Goal: Use online tool/utility: Utilize a website feature to perform a specific function

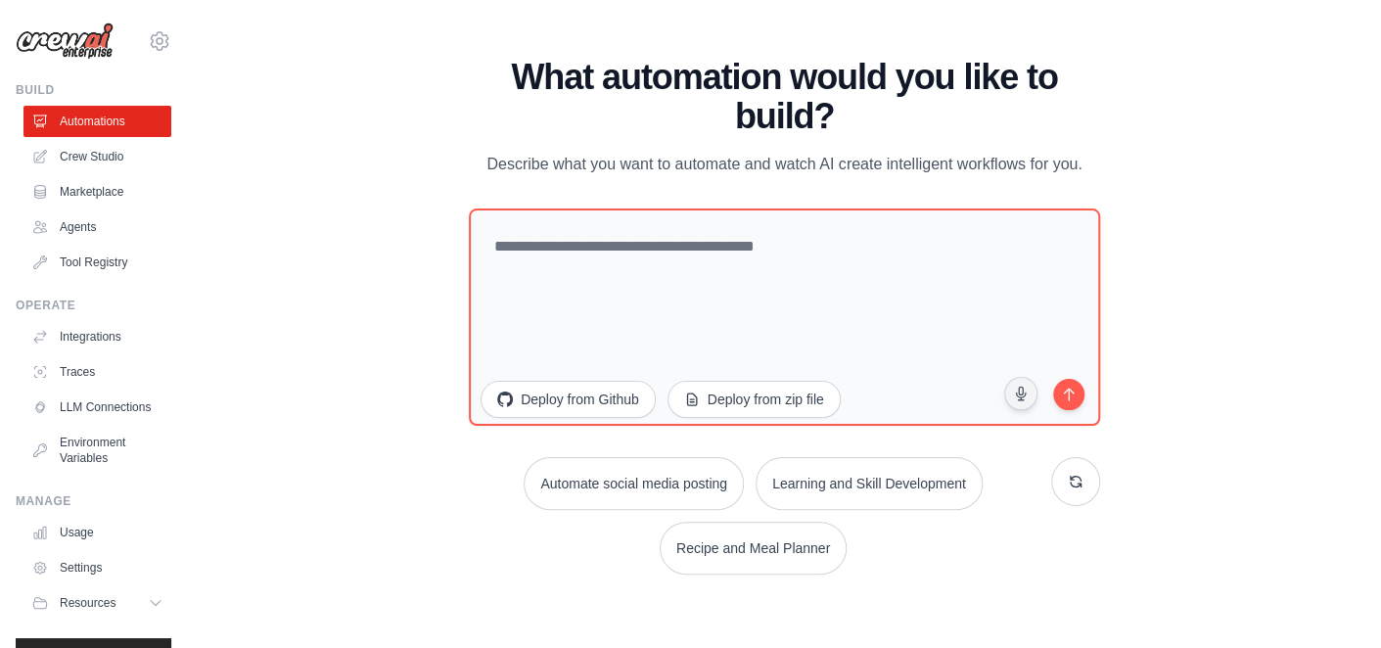
scroll to position [54, 0]
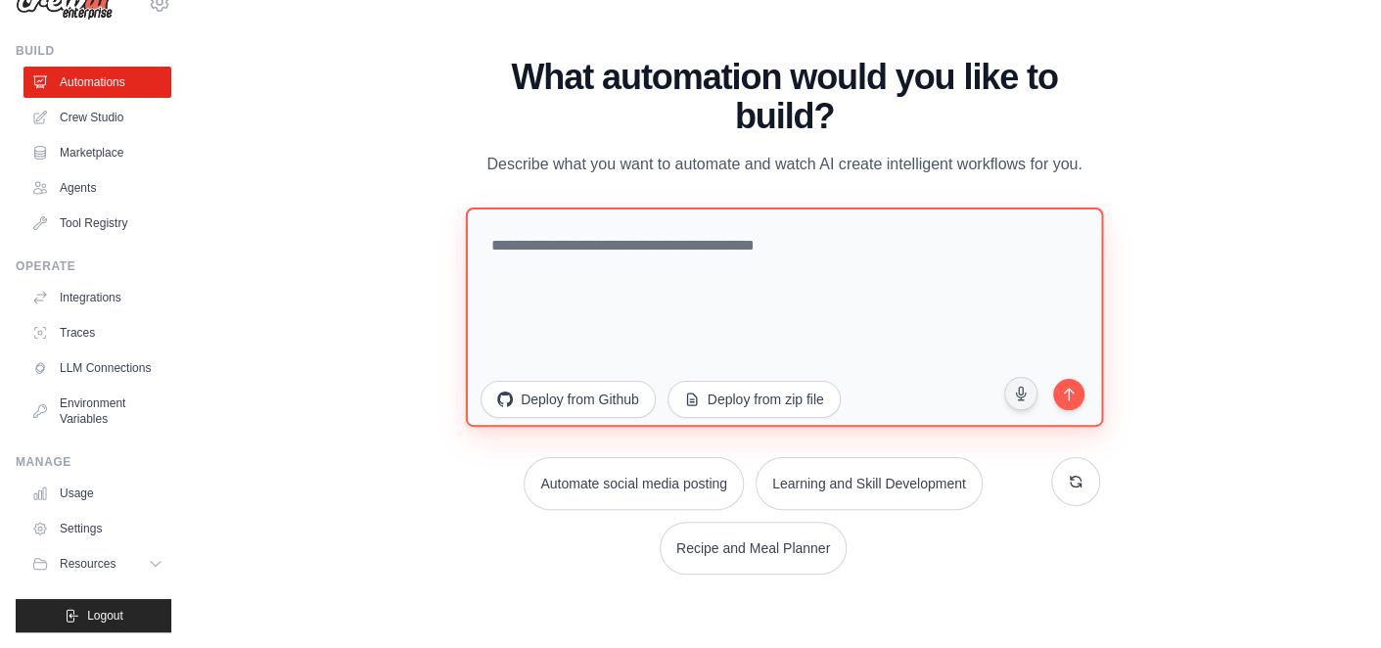
paste textarea "**********"
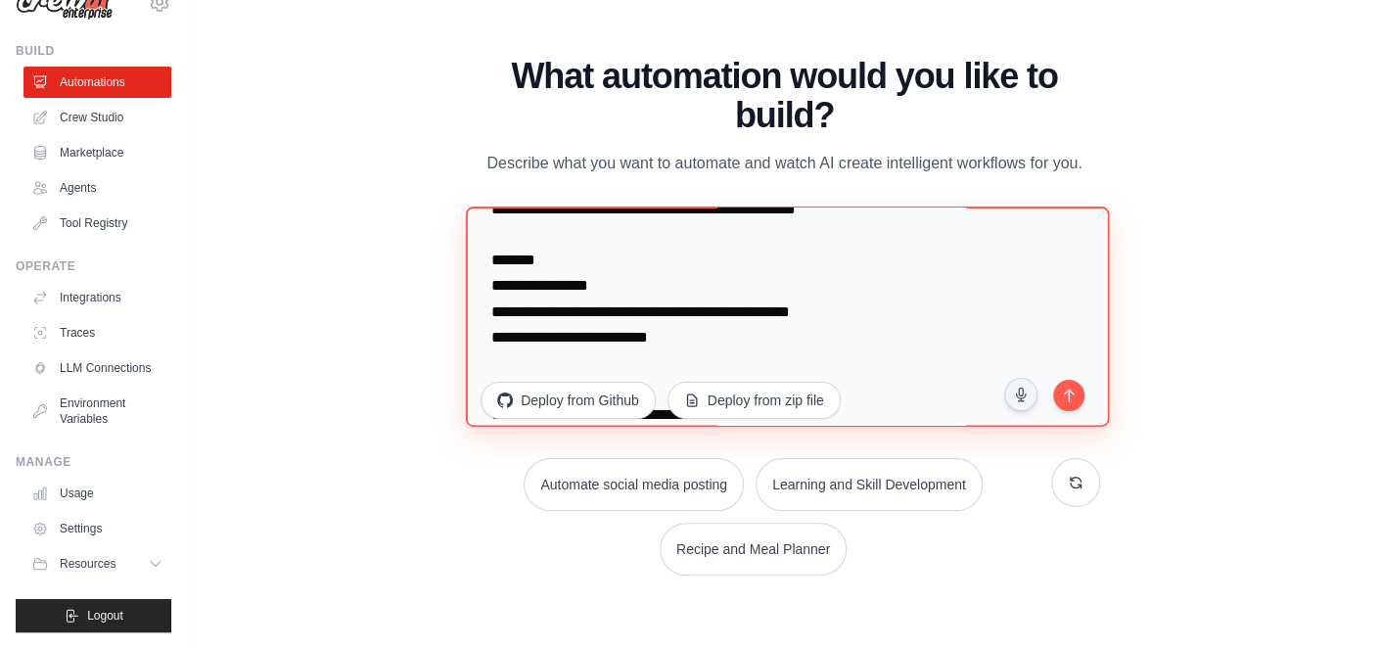
scroll to position [457, 0]
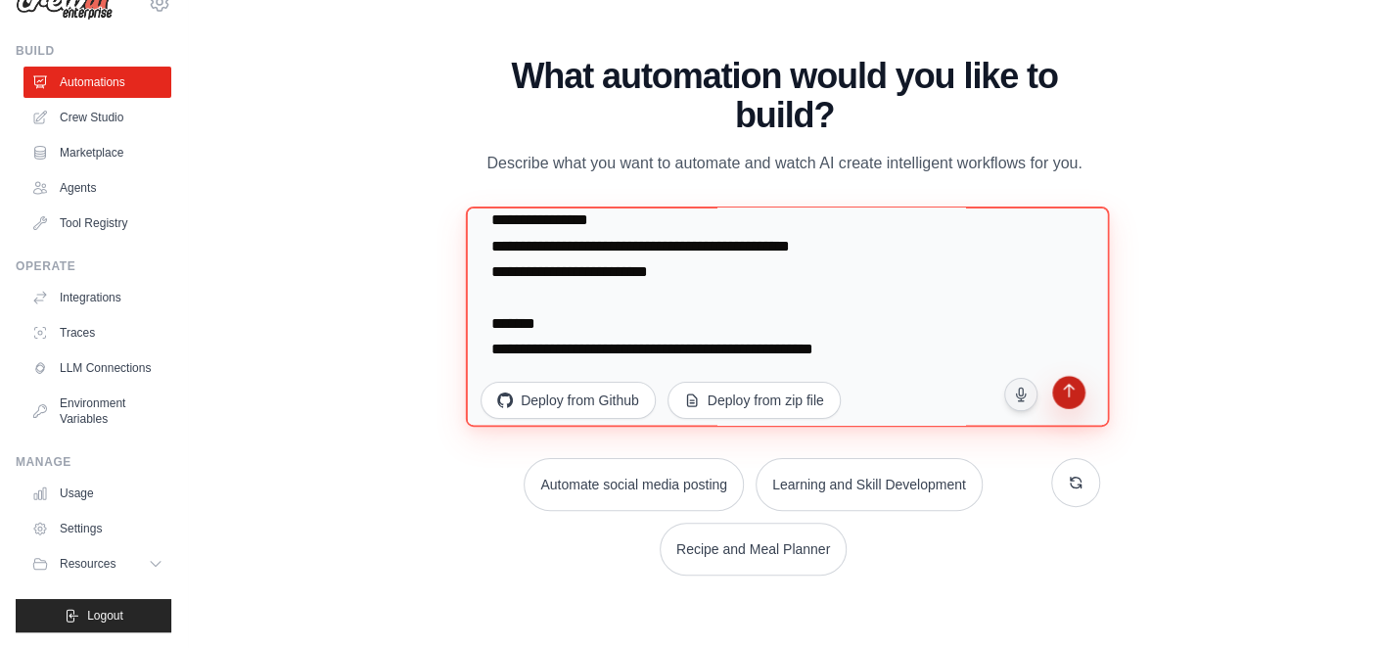
type textarea "**********"
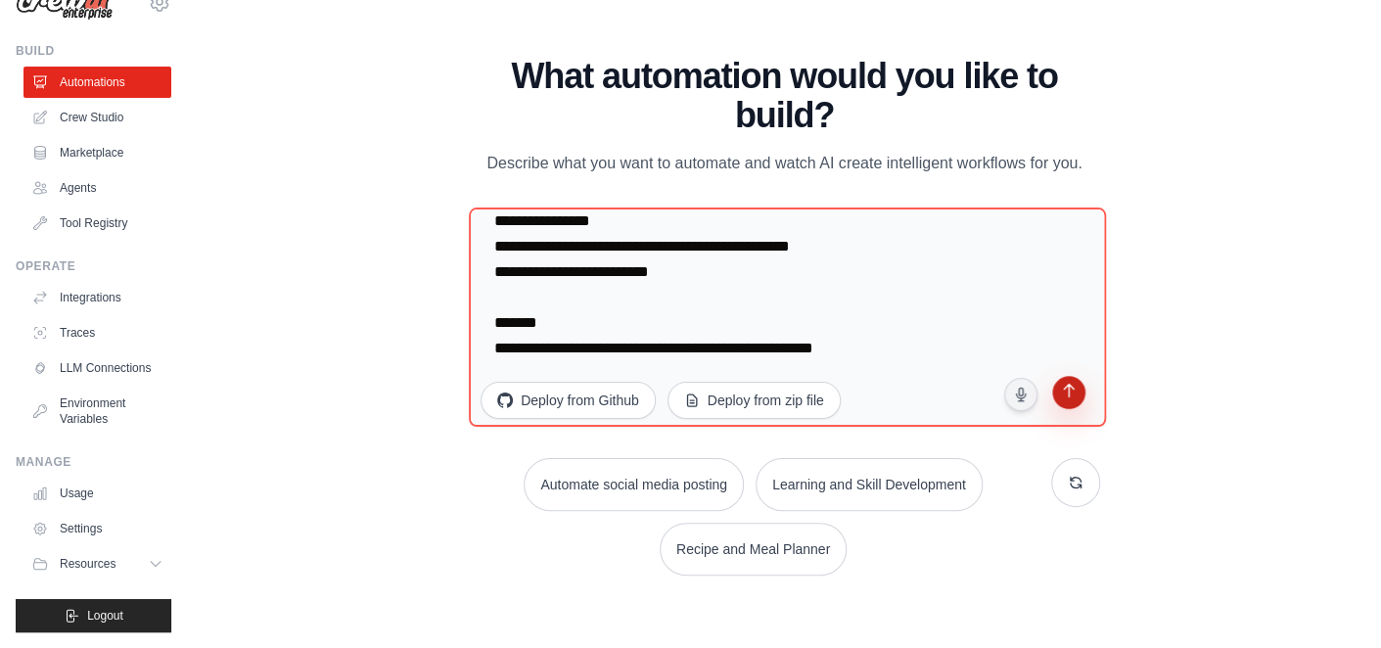
click at [1070, 397] on icon "submit" at bounding box center [1068, 393] width 19 height 19
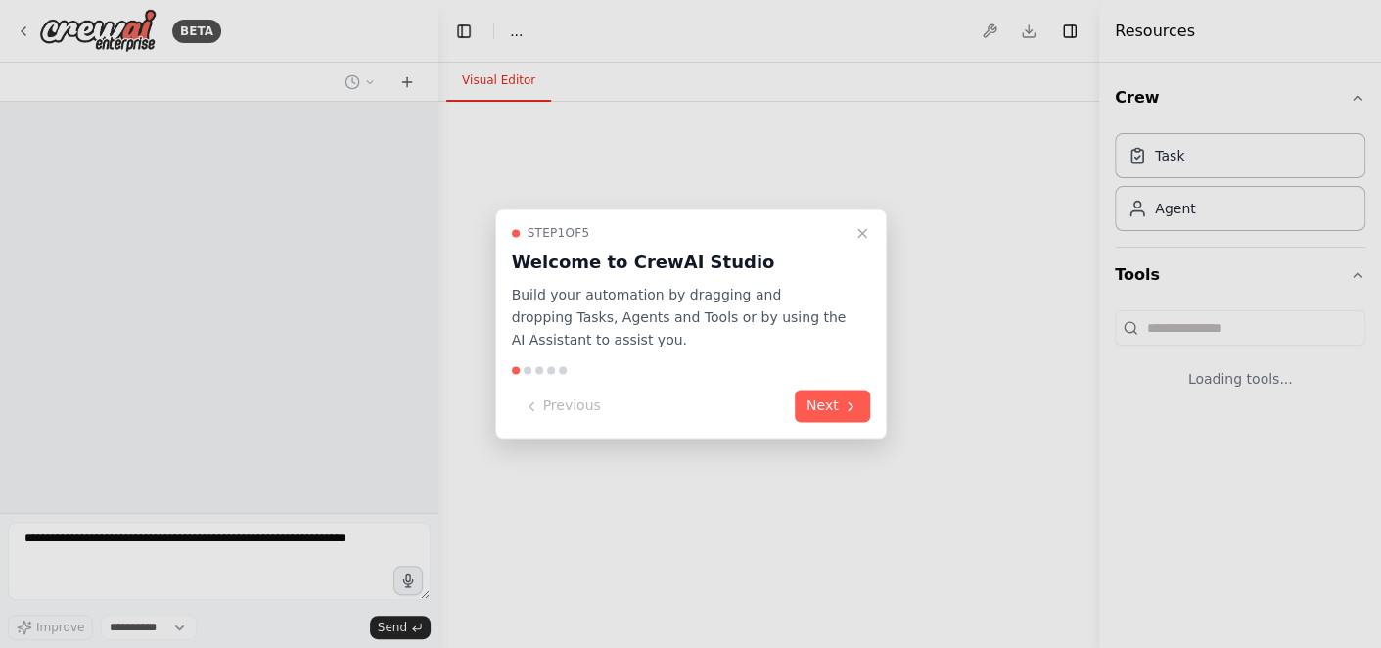
select select "****"
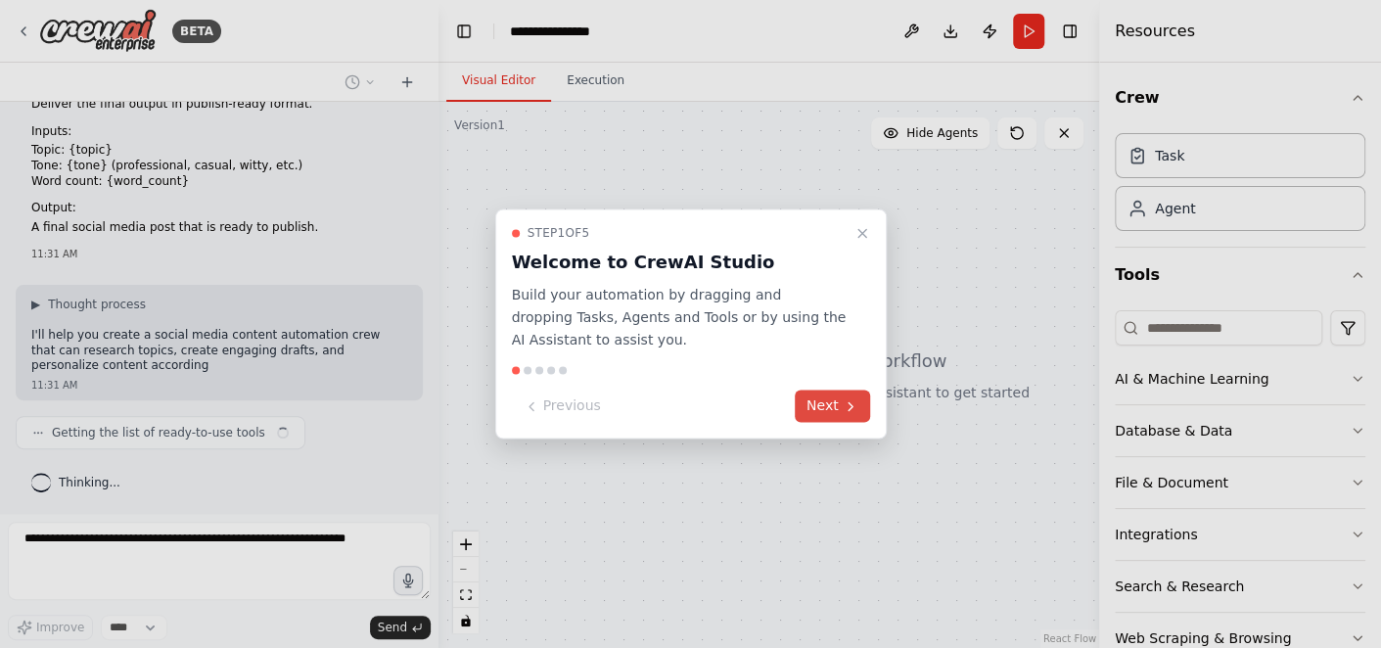
click at [843, 408] on icon at bounding box center [851, 406] width 16 height 16
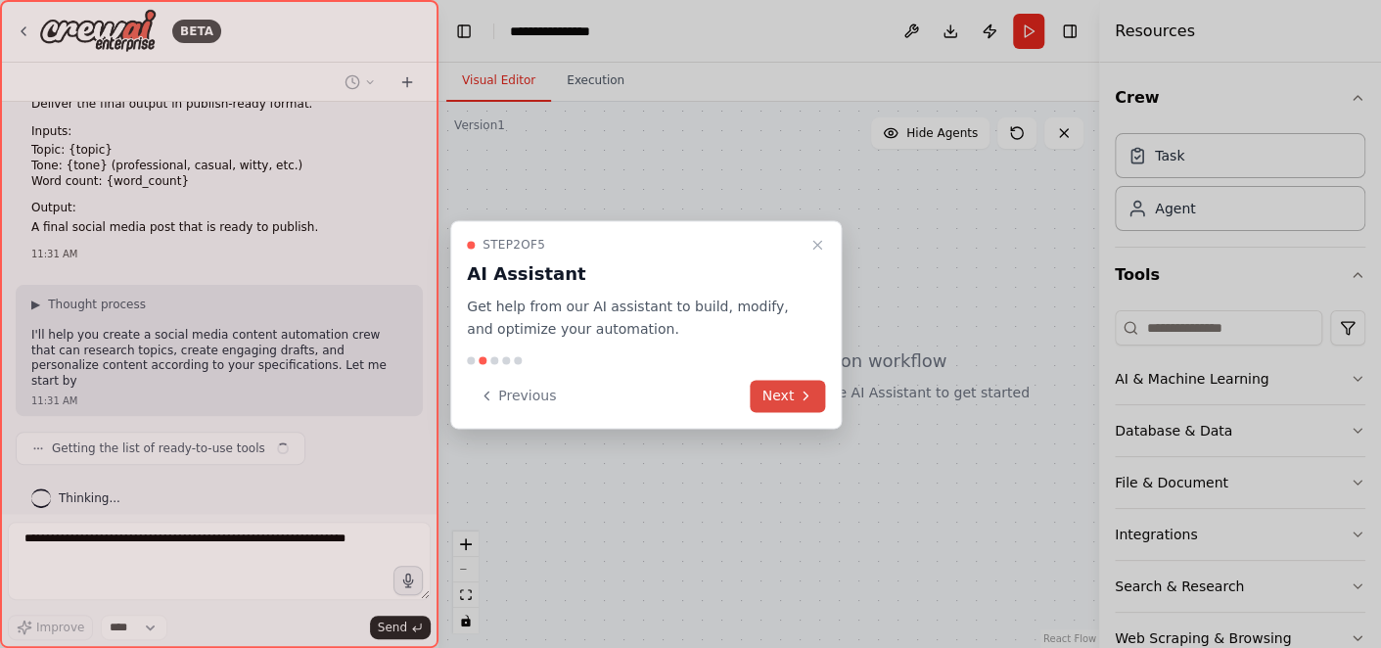
scroll to position [238, 0]
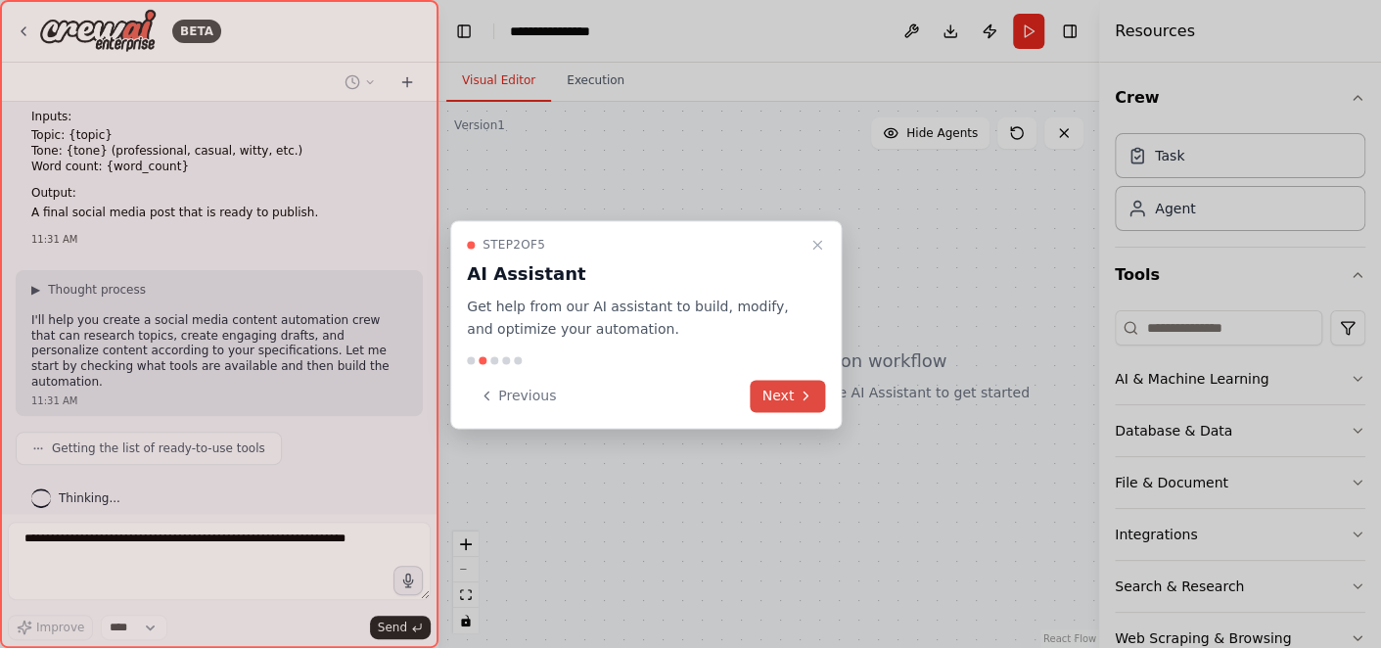
click at [794, 392] on button "Next" at bounding box center [788, 396] width 75 height 32
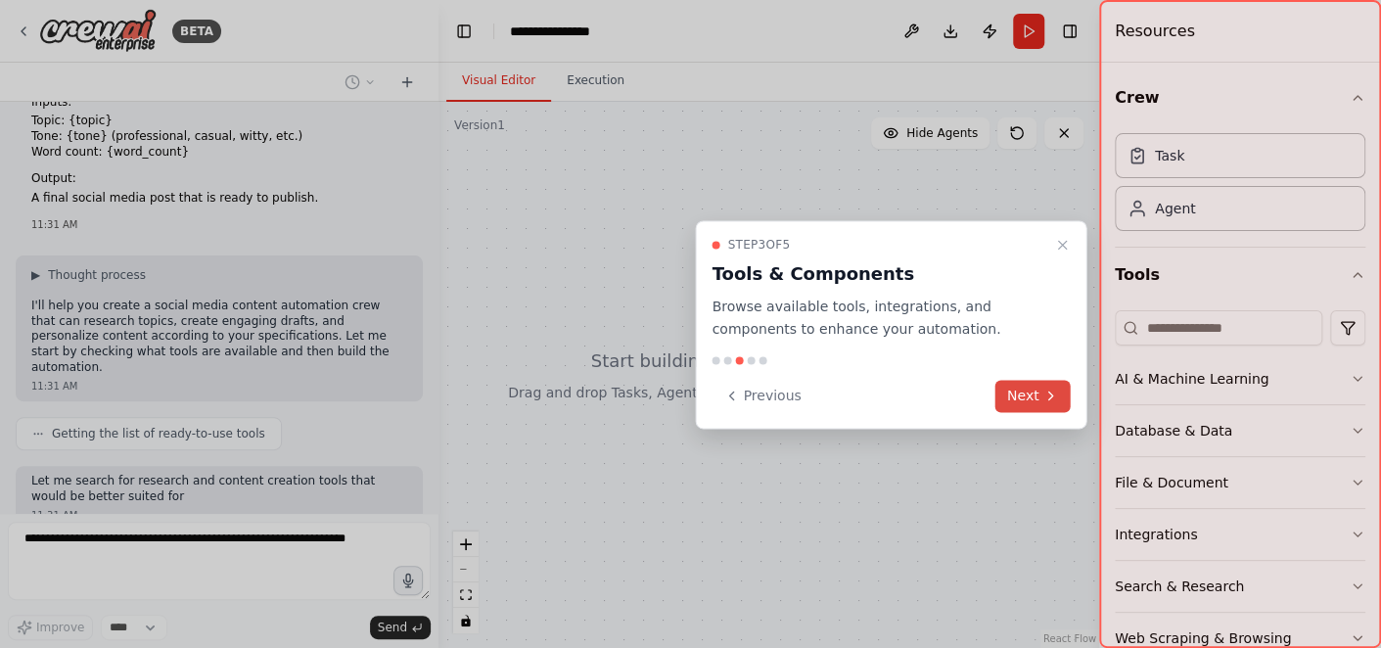
scroll to position [367, 0]
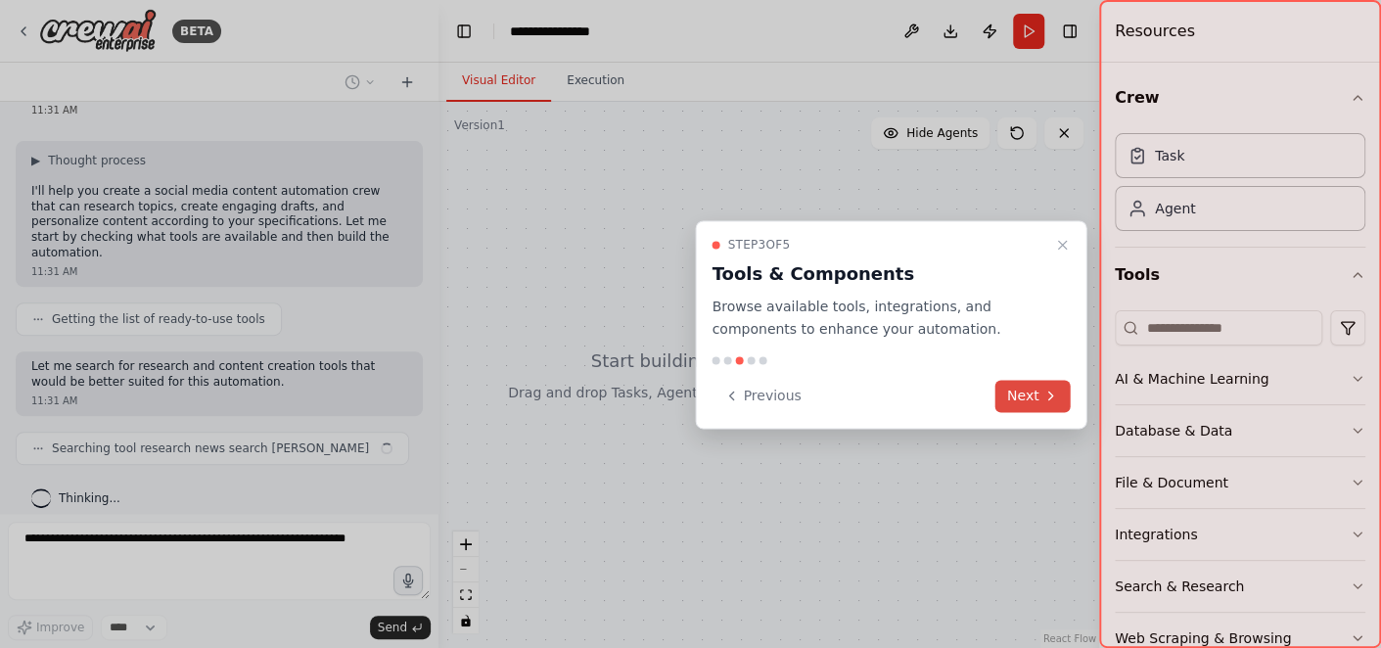
click at [1046, 394] on icon at bounding box center [1051, 396] width 16 height 16
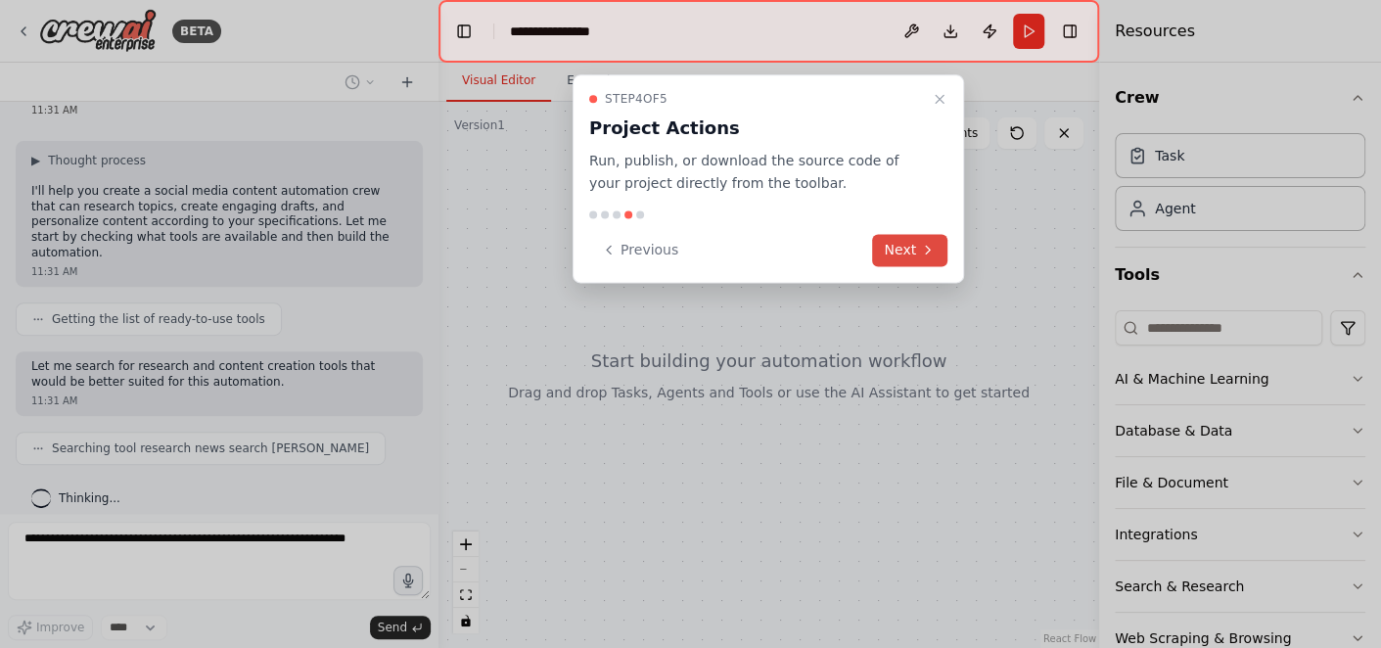
click at [924, 255] on icon at bounding box center [928, 250] width 16 height 16
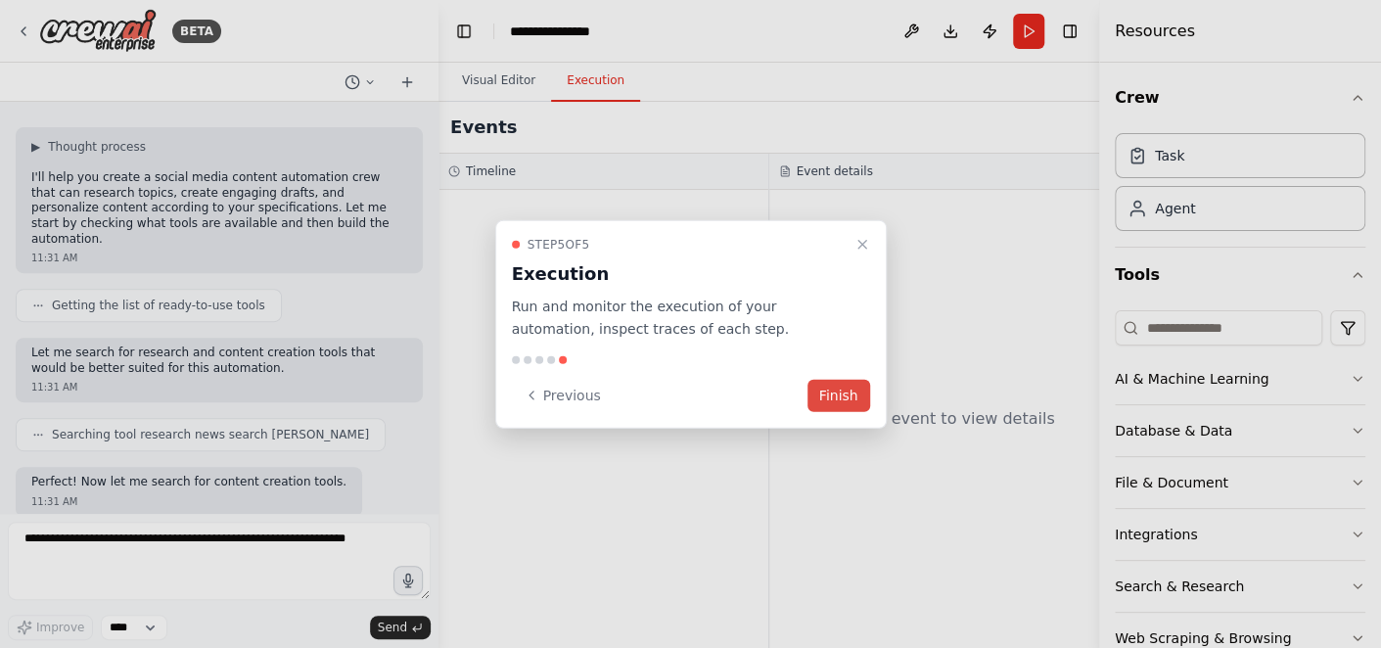
scroll to position [481, 0]
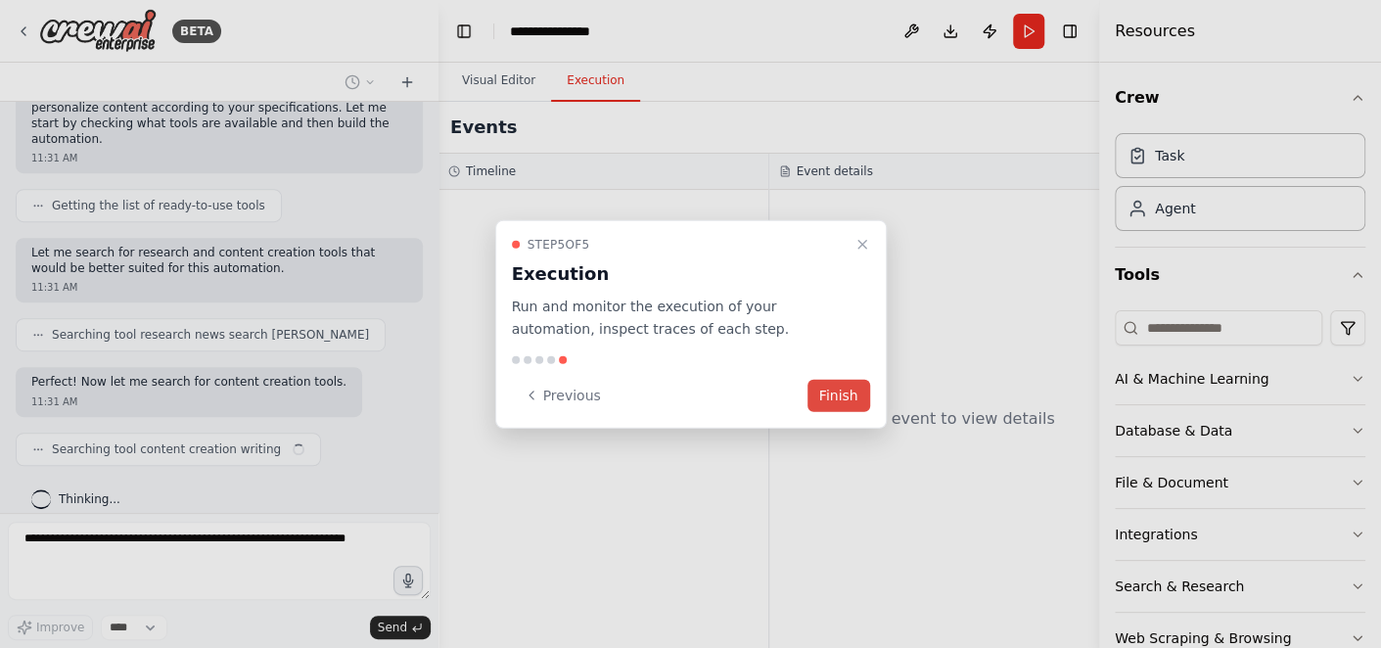
click at [845, 401] on button "Finish" at bounding box center [839, 395] width 63 height 32
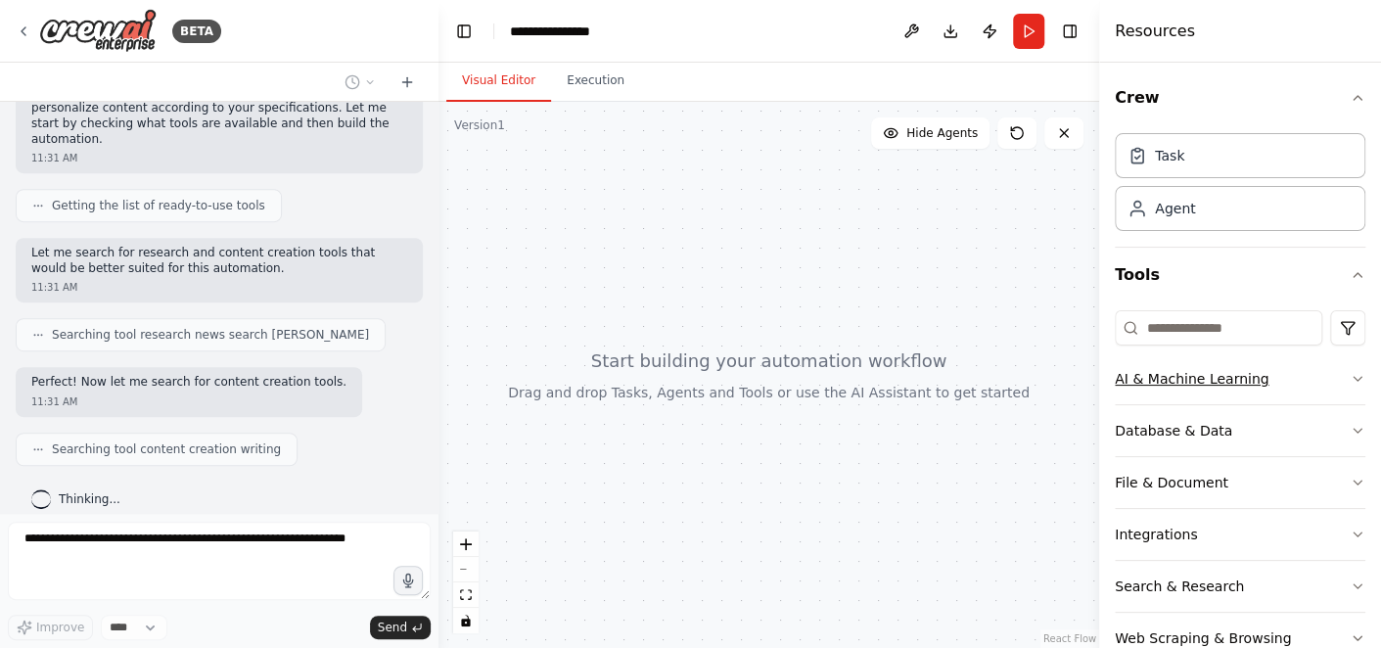
click at [1257, 387] on button "AI & Machine Learning" at bounding box center [1240, 378] width 251 height 51
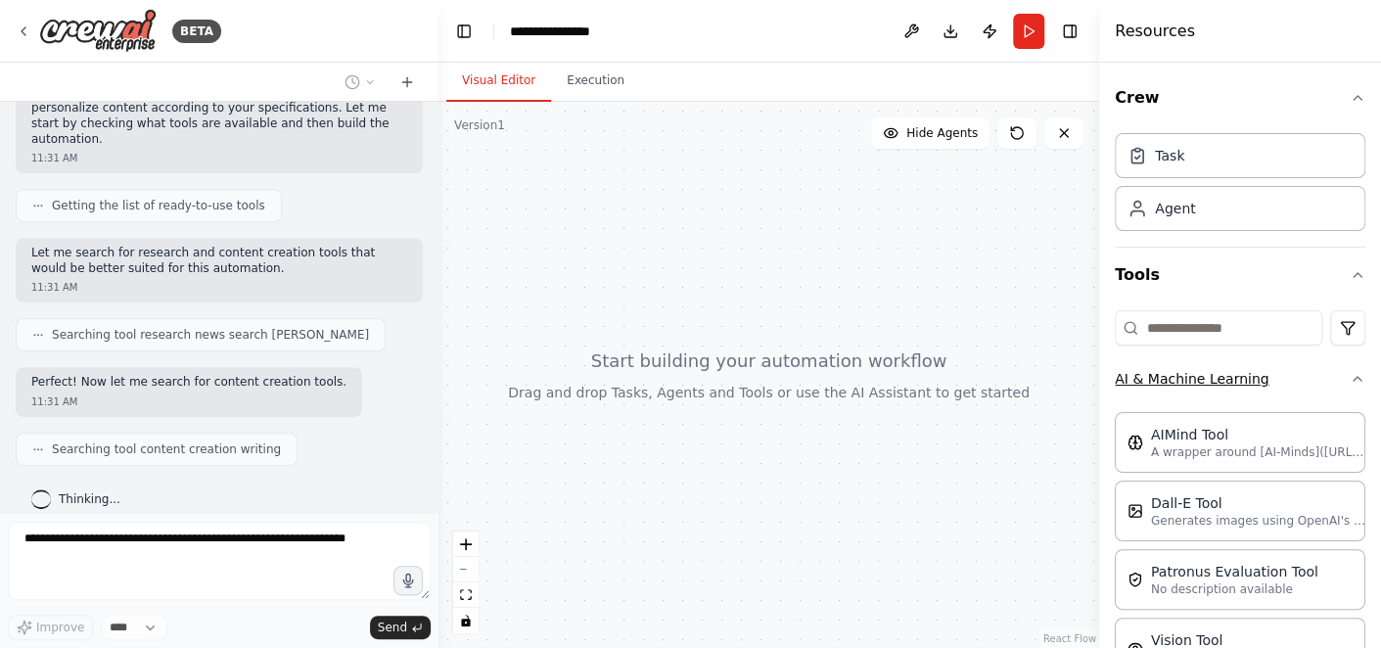
click at [1257, 387] on button "AI & Machine Learning" at bounding box center [1240, 378] width 251 height 51
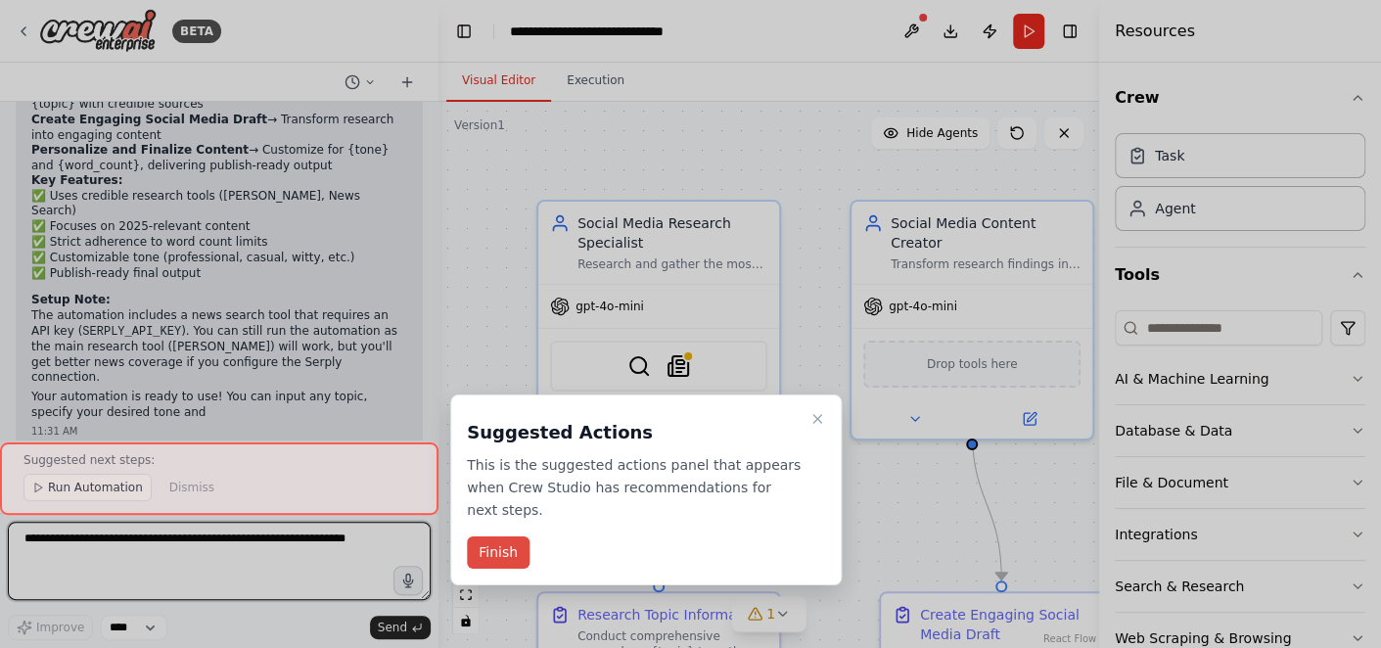
scroll to position [1793, 0]
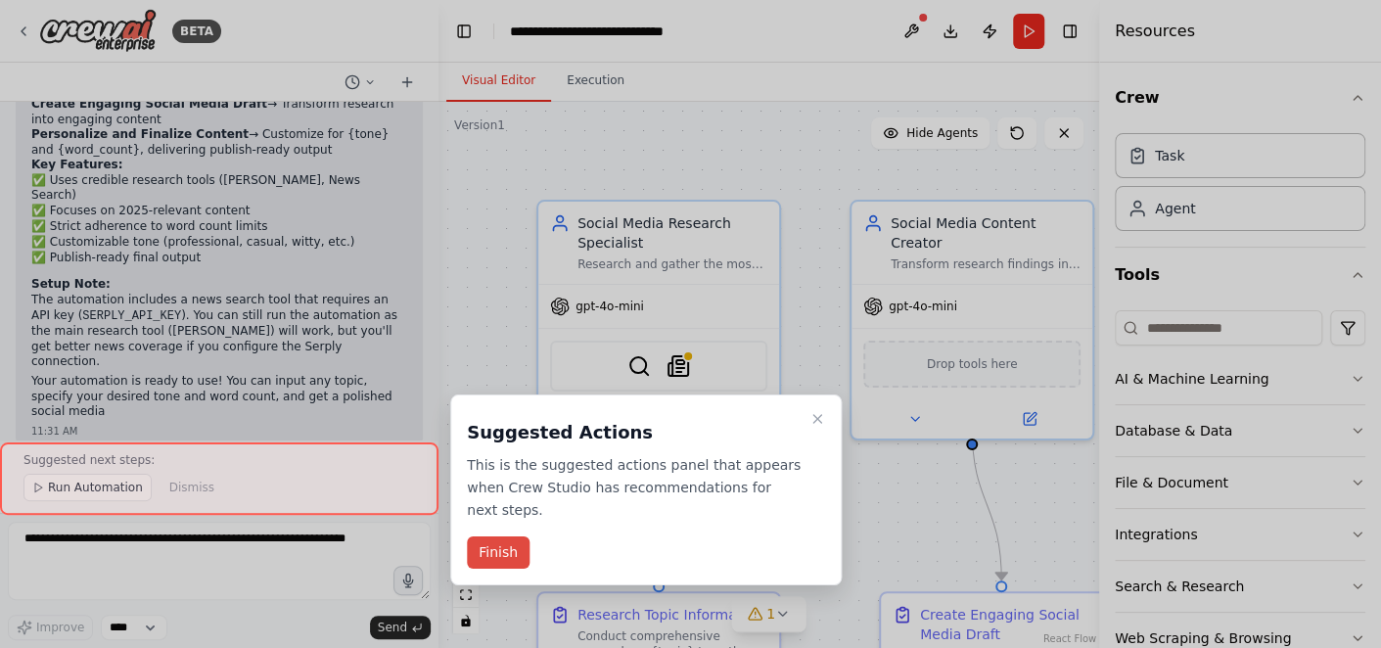
click at [515, 537] on button "Finish" at bounding box center [498, 553] width 63 height 32
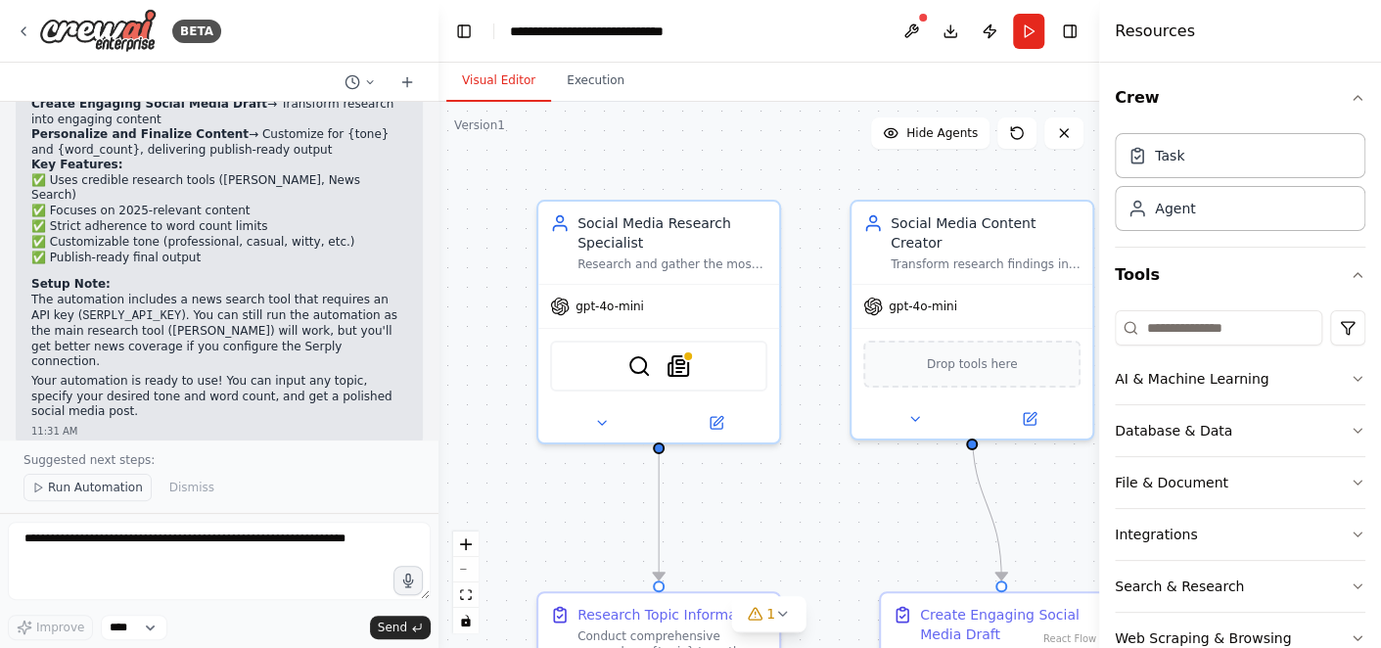
click at [94, 490] on span "Run Automation" at bounding box center [95, 488] width 95 height 16
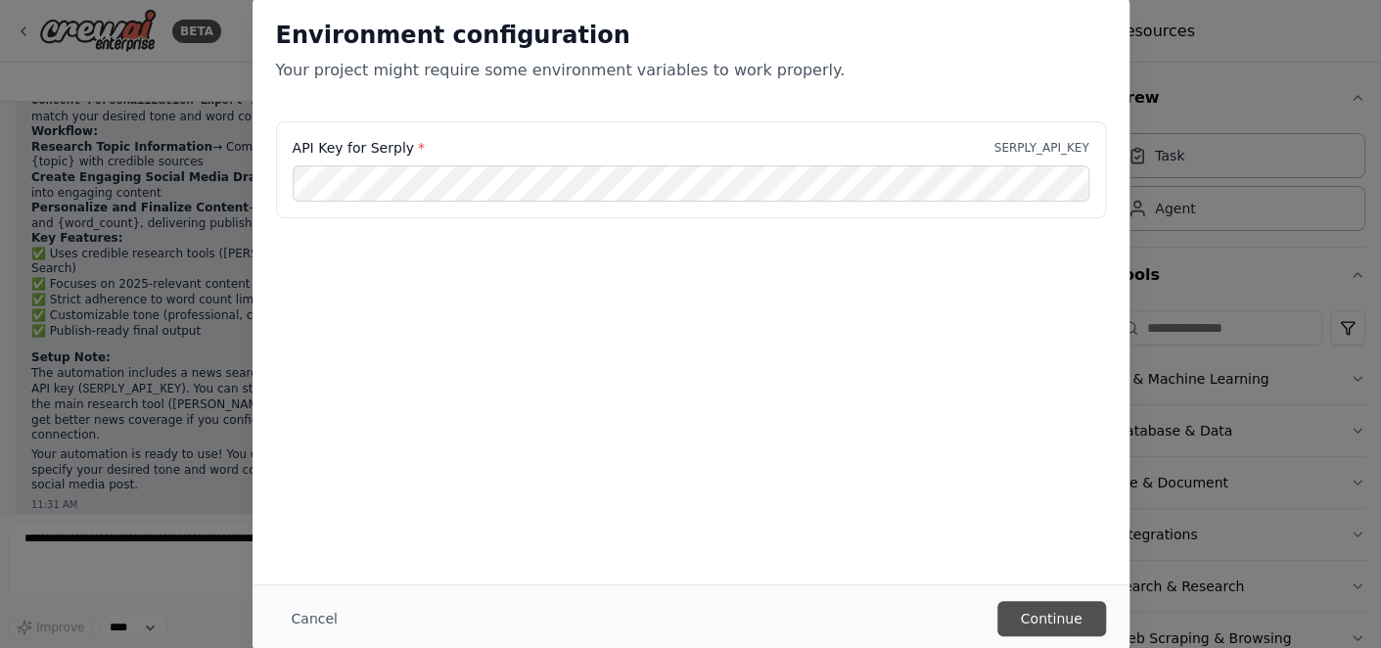
click at [1052, 614] on button "Continue" at bounding box center [1052, 618] width 109 height 35
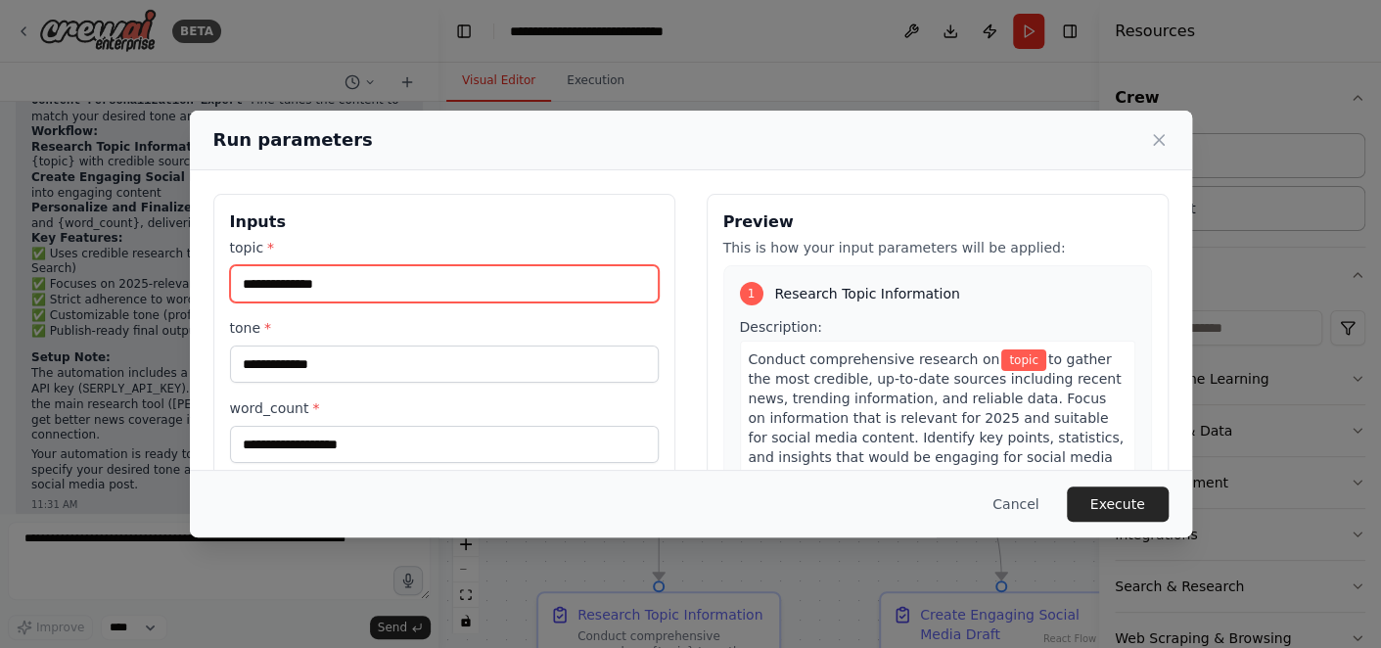
click at [482, 295] on input "topic *" at bounding box center [444, 283] width 429 height 37
type input "**********"
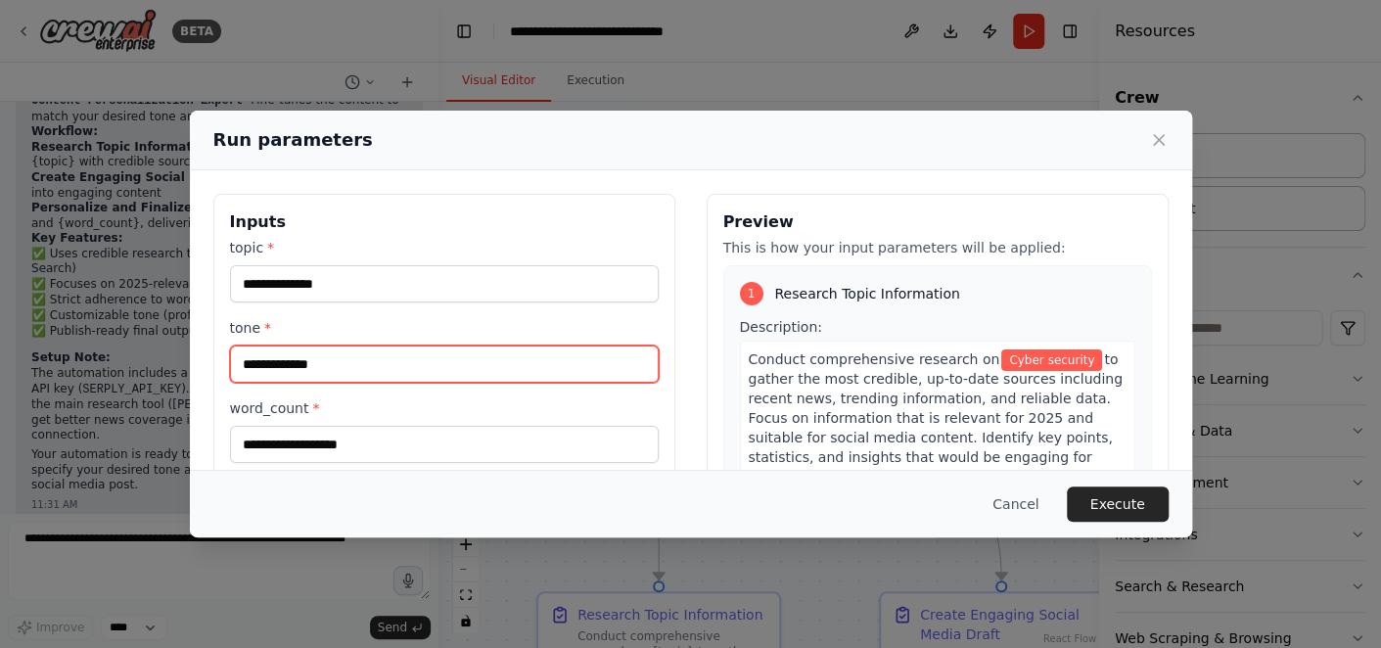
click at [404, 366] on input "tone *" at bounding box center [444, 364] width 429 height 37
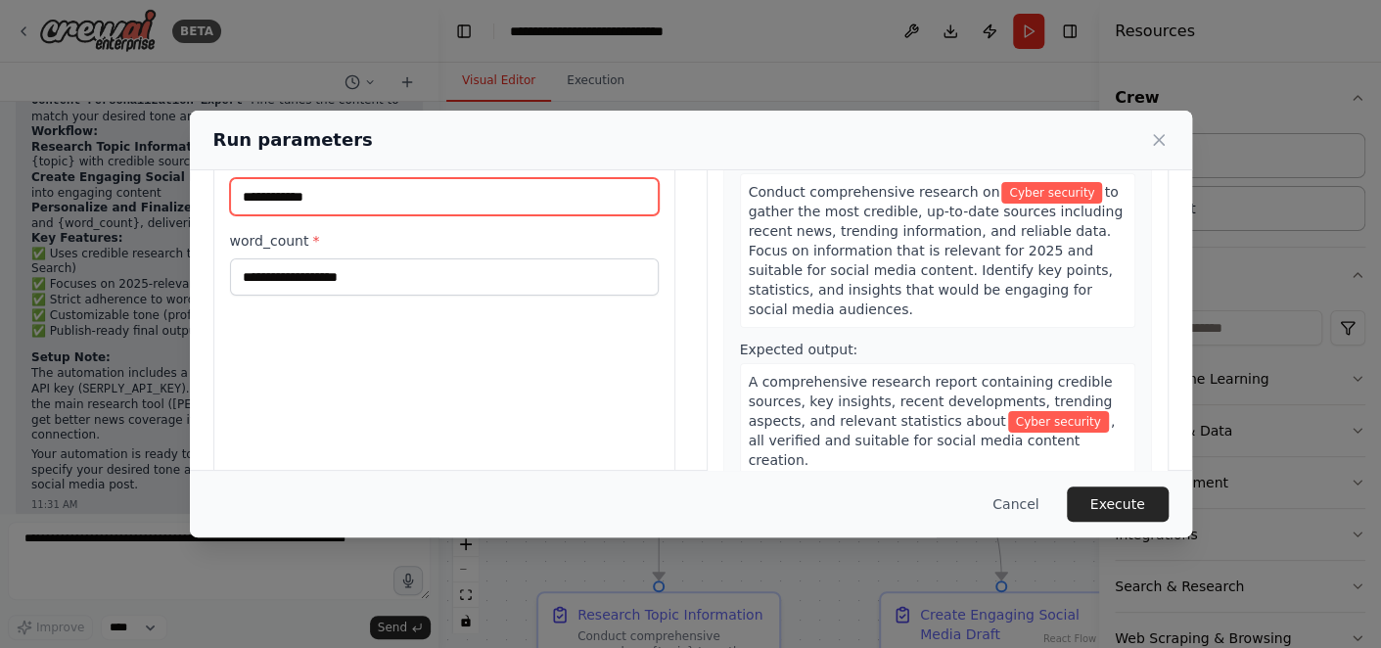
scroll to position [169, 0]
type input "**********"
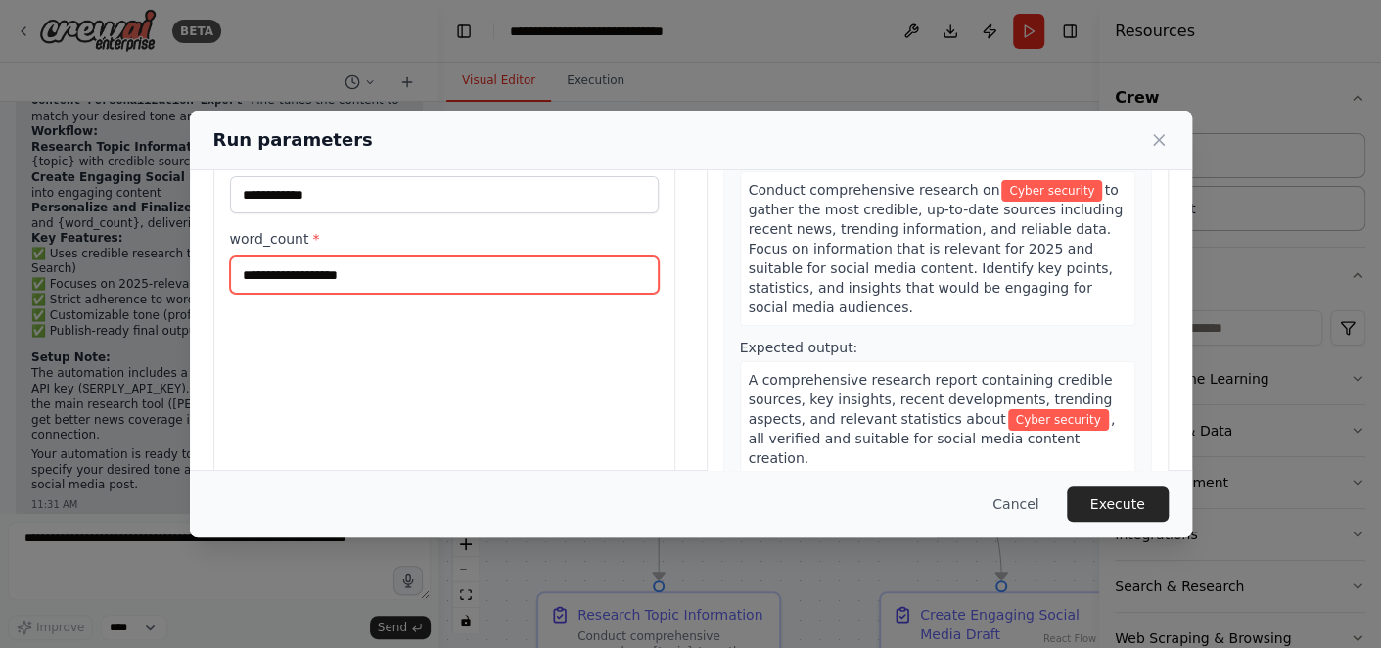
click at [443, 272] on input "word_count *" at bounding box center [444, 275] width 429 height 37
type input "*"
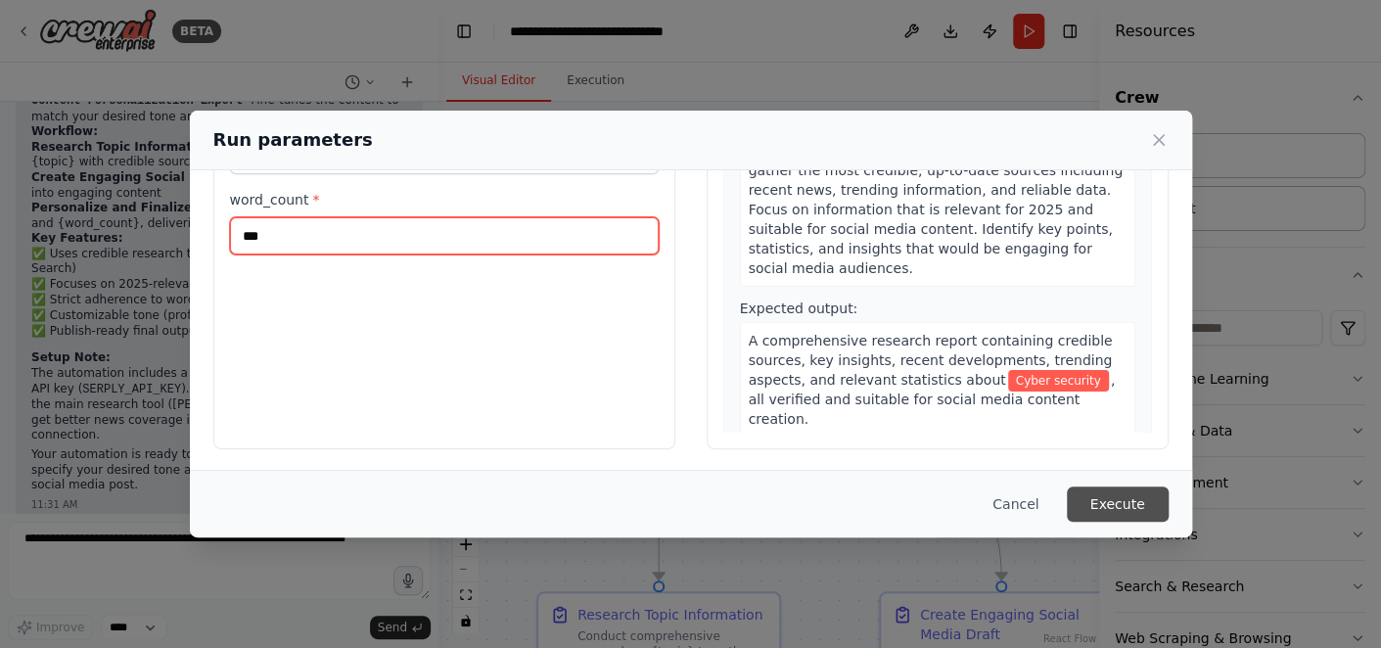
type input "***"
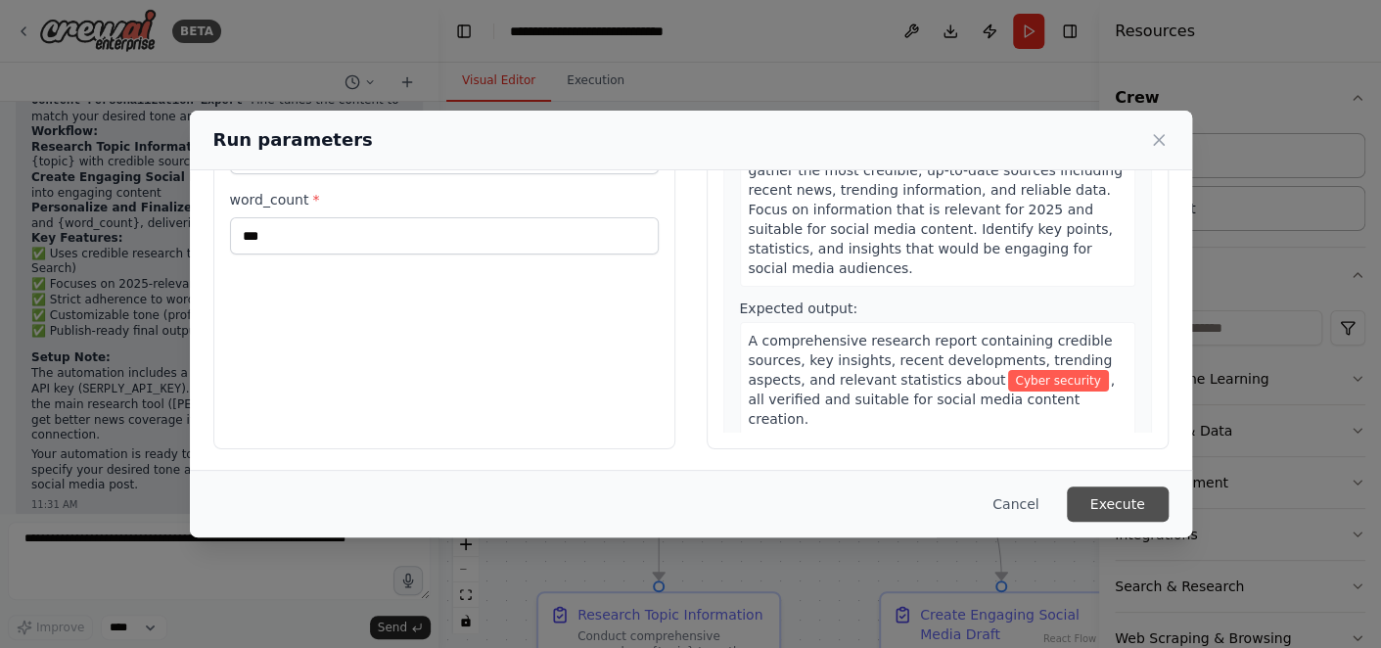
click at [1126, 490] on button "Execute" at bounding box center [1118, 504] width 102 height 35
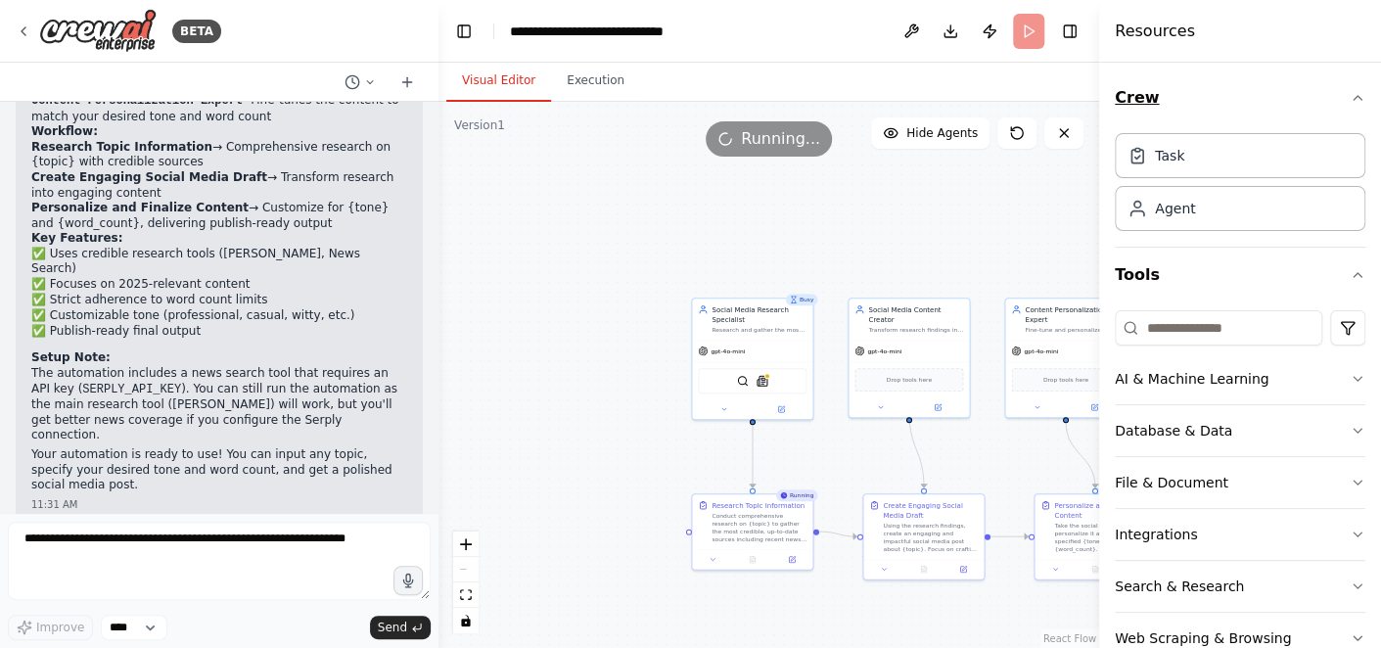
click at [1354, 98] on icon "button" at bounding box center [1358, 98] width 8 height 4
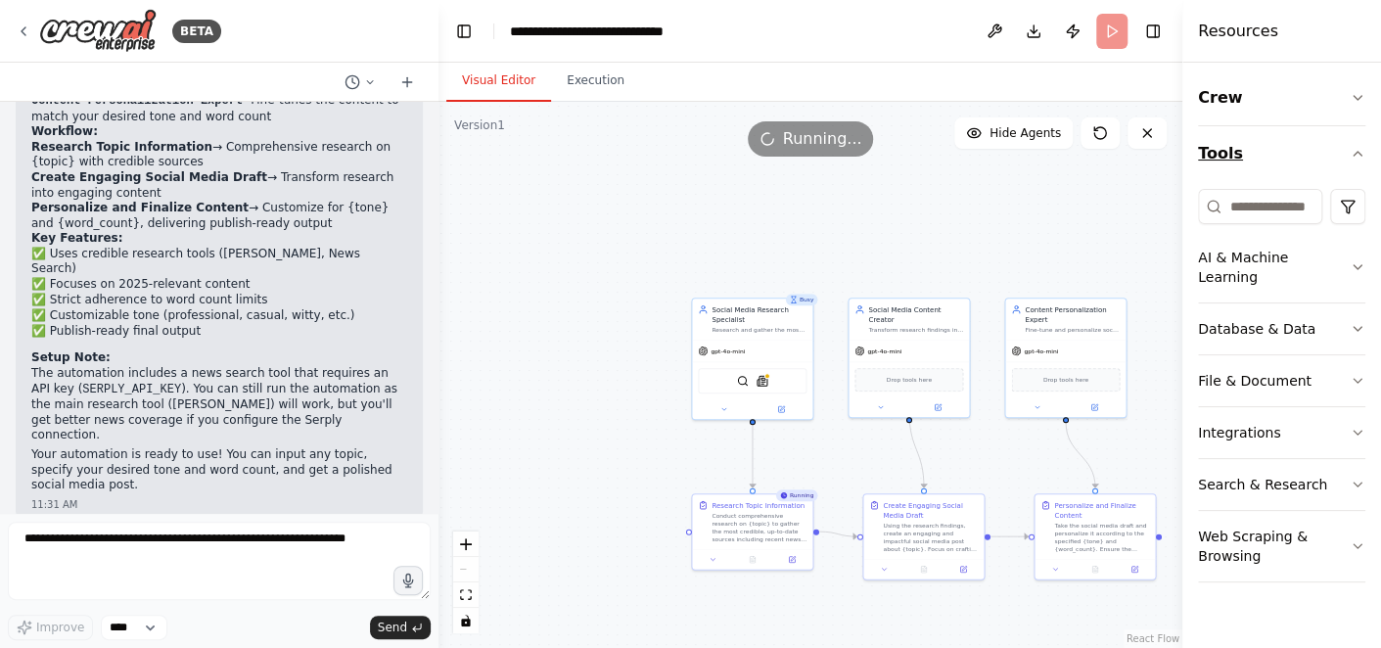
drag, startPoint x: 1101, startPoint y: 171, endPoint x: 1238, endPoint y: 173, distance: 136.1
click at [1238, 173] on div "Resources Crew Tools AI & Machine Learning Database & Data File & Document Inte…" at bounding box center [1282, 324] width 199 height 648
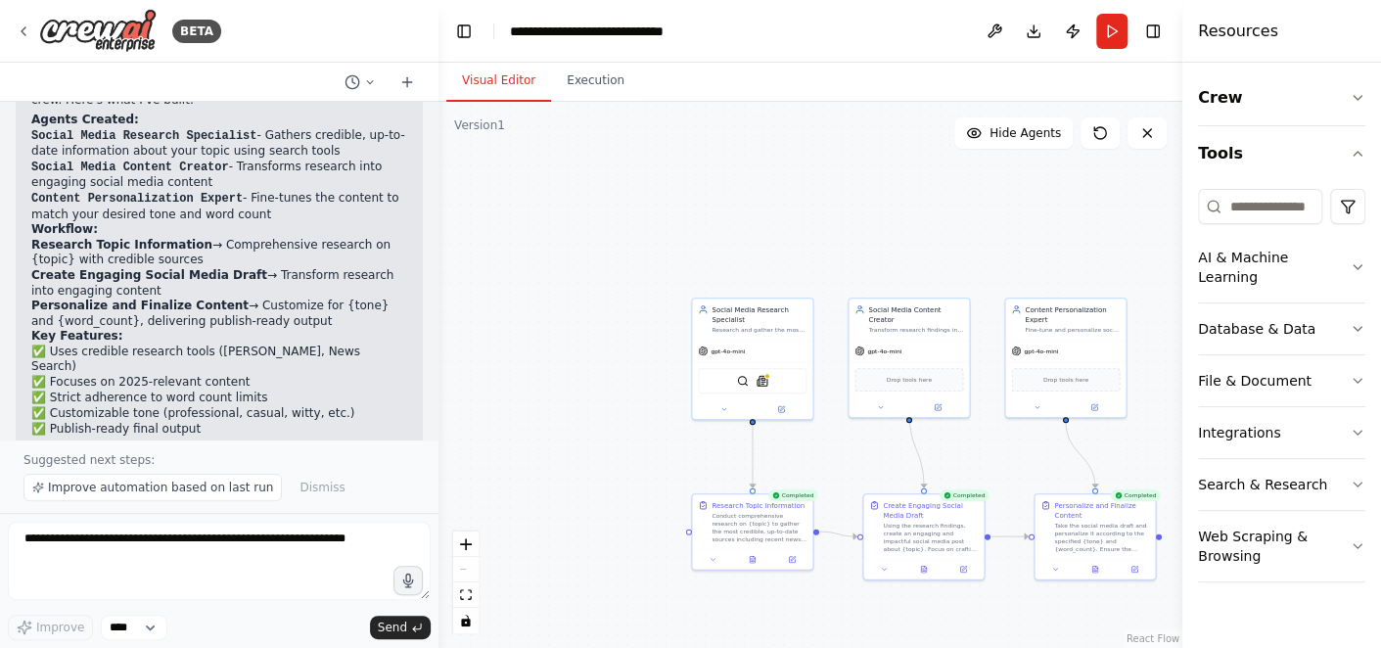
scroll to position [1793, 0]
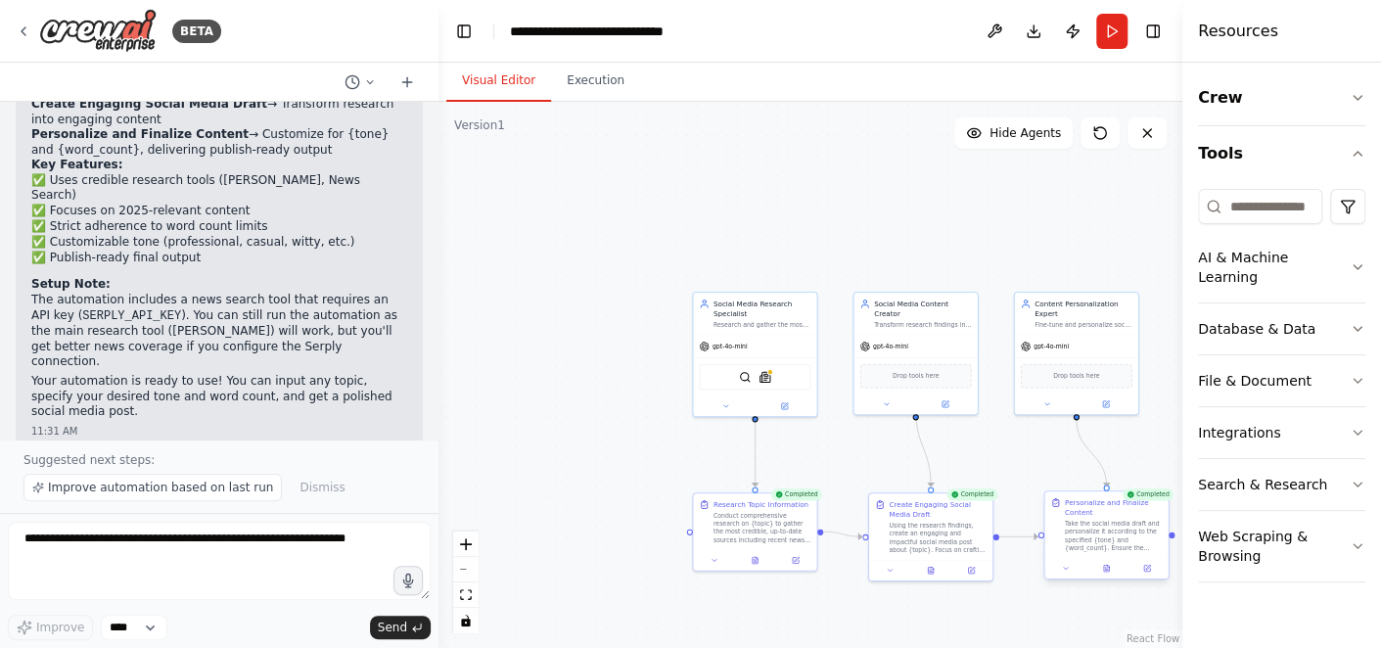
click at [1107, 540] on div "Take the social media draft and personalize it according to the specified {tone…" at bounding box center [1114, 536] width 98 height 32
click at [1110, 533] on div "Take the social media draft and personalize it according to the specified {tone…" at bounding box center [1114, 536] width 98 height 32
click at [936, 186] on div ".deletable-edge-delete-btn { width: 20px; height: 20px; border: 0px solid #ffff…" at bounding box center [811, 375] width 744 height 546
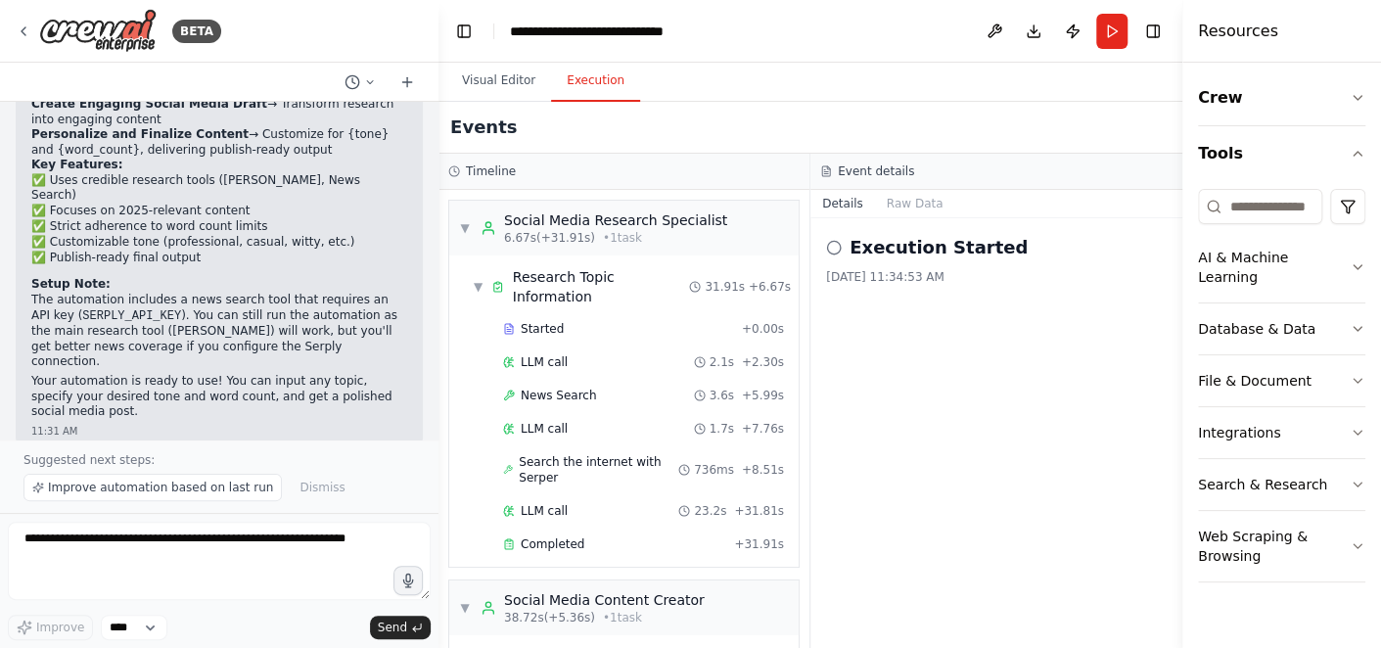
click at [555, 99] on button "Execution" at bounding box center [595, 81] width 89 height 41
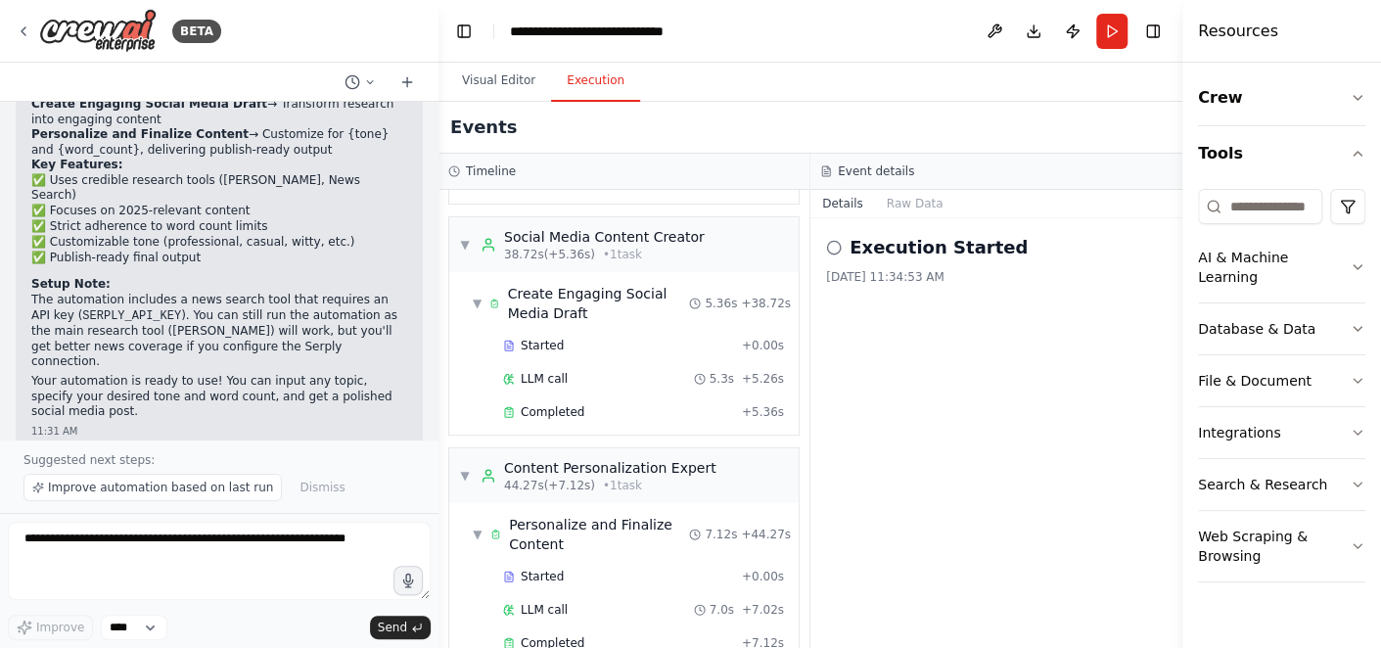
scroll to position [374, 0]
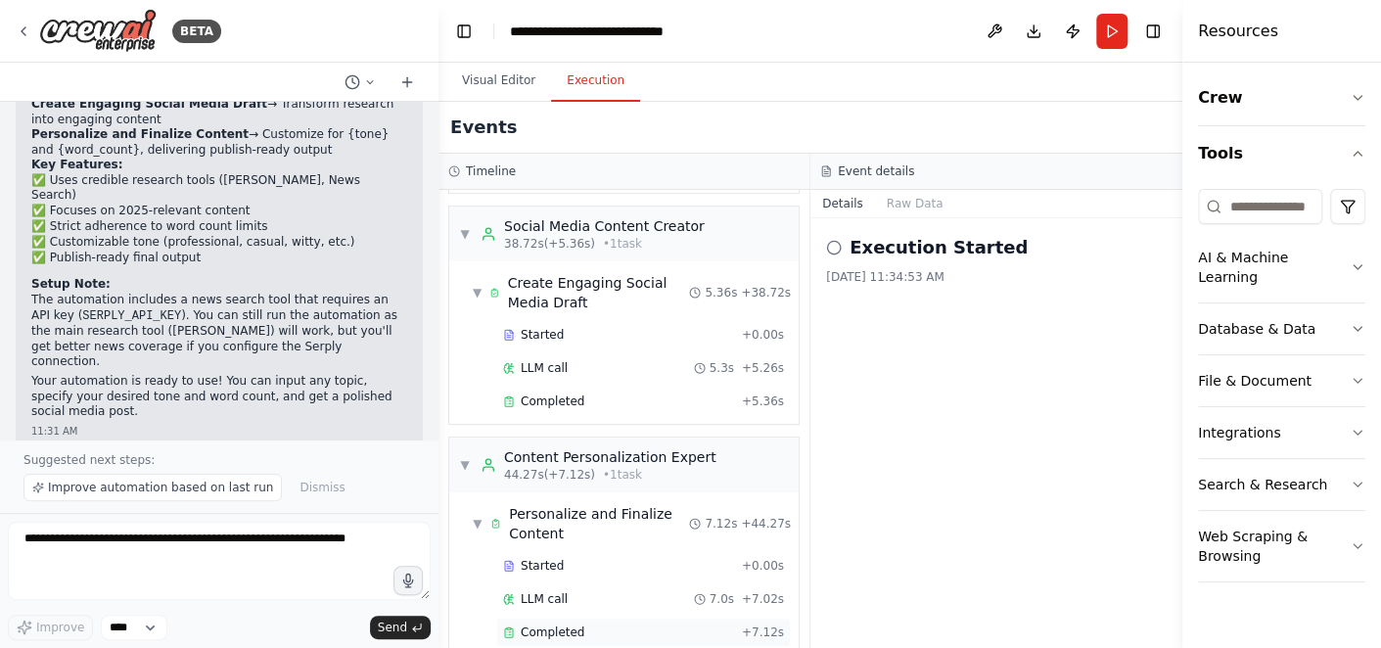
click at [585, 625] on div "Completed" at bounding box center [618, 633] width 231 height 16
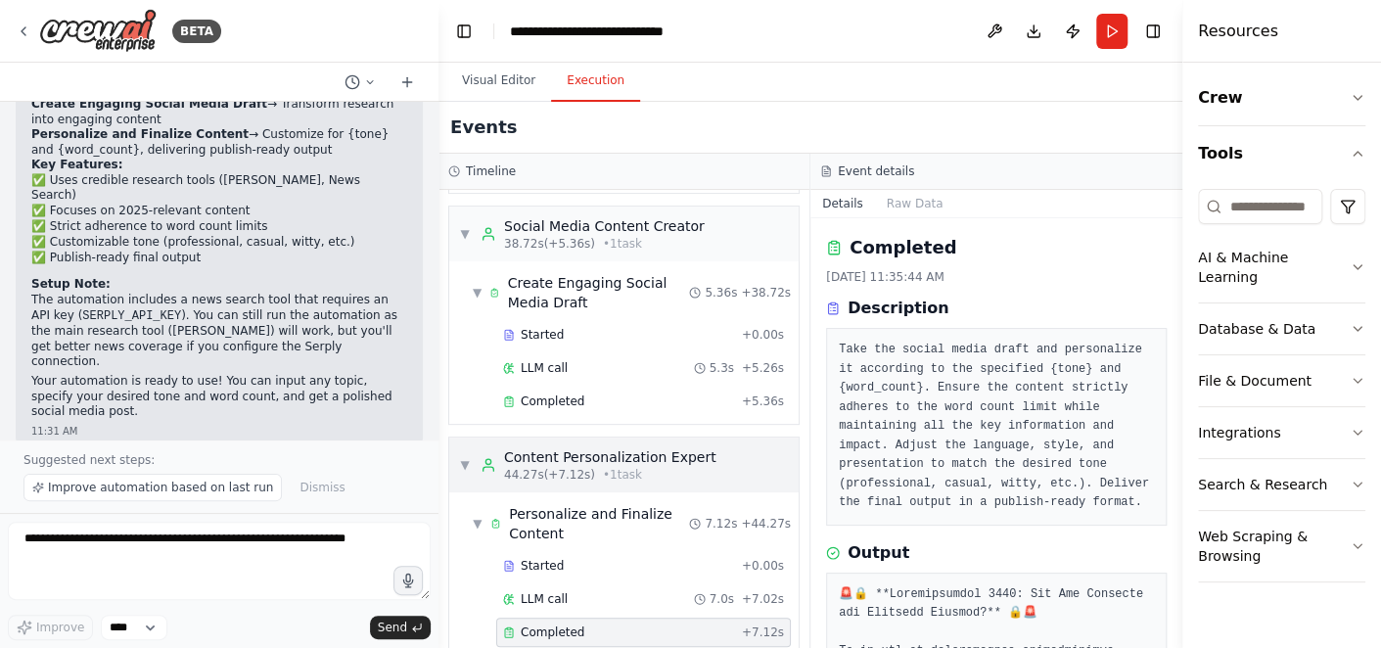
scroll to position [0, 0]
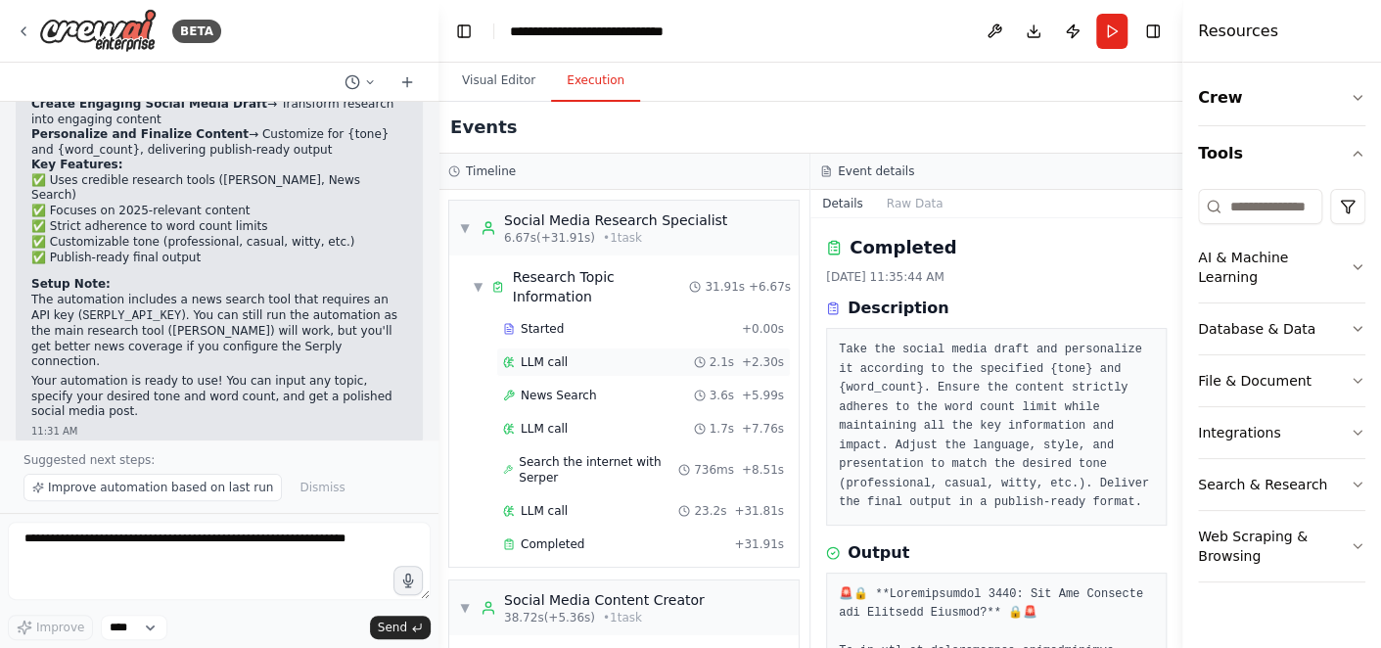
click at [580, 354] on div "LLM call 2.1s + 2.30s" at bounding box center [643, 362] width 281 height 16
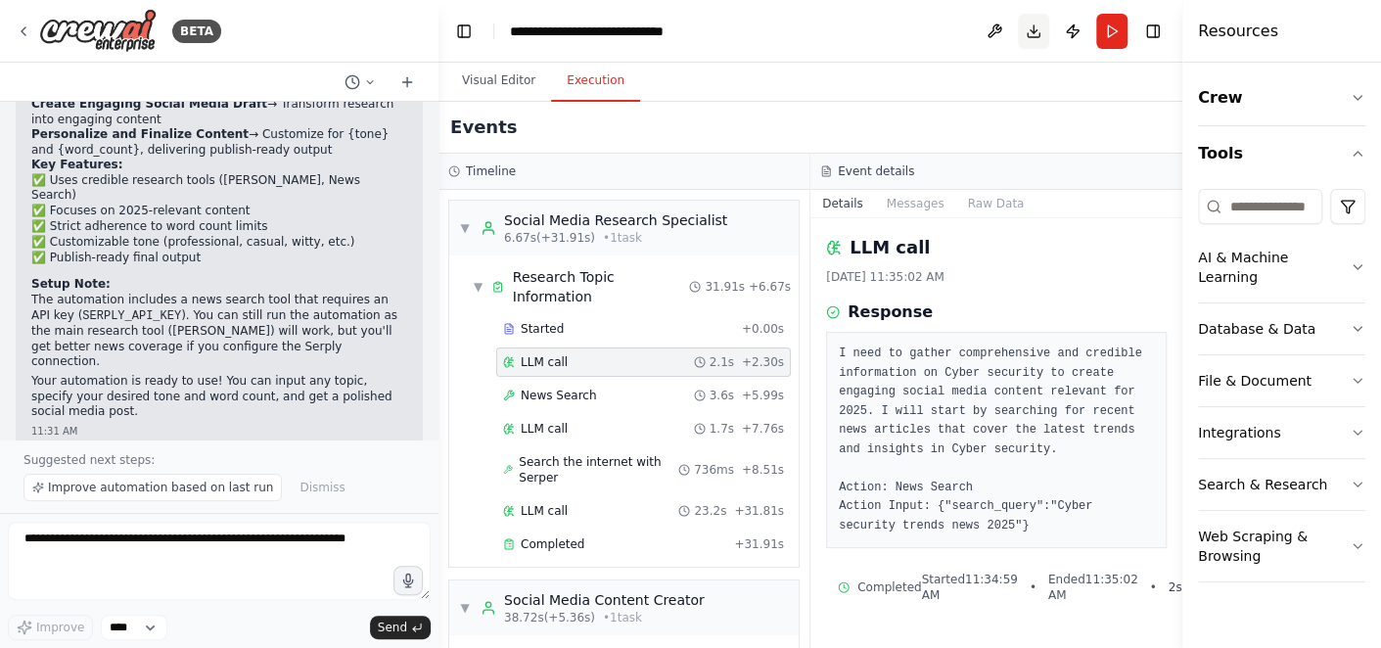
click at [1043, 43] on button "Download" at bounding box center [1033, 31] width 31 height 35
click at [886, 44] on header "**********" at bounding box center [811, 31] width 744 height 63
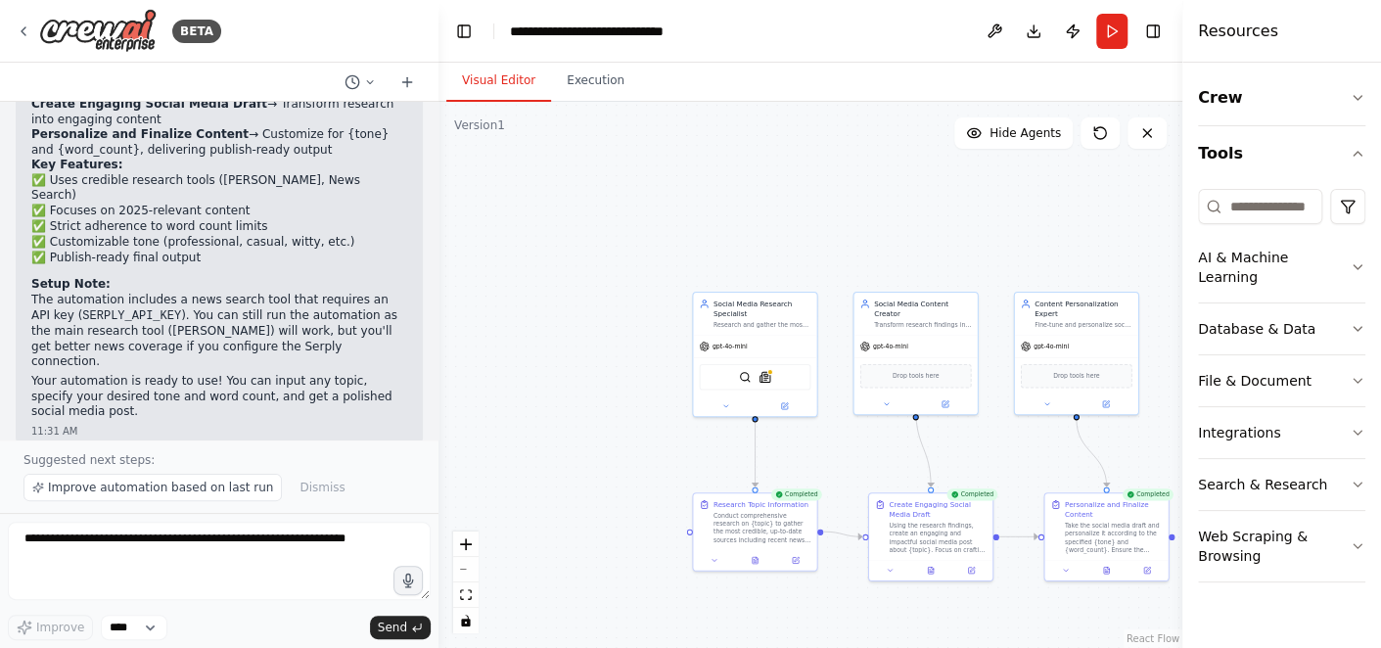
click at [508, 97] on button "Visual Editor" at bounding box center [498, 81] width 105 height 41
click at [738, 350] on div "gpt-4o-mini" at bounding box center [754, 345] width 123 height 23
click at [1218, 76] on button "Crew" at bounding box center [1281, 97] width 167 height 55
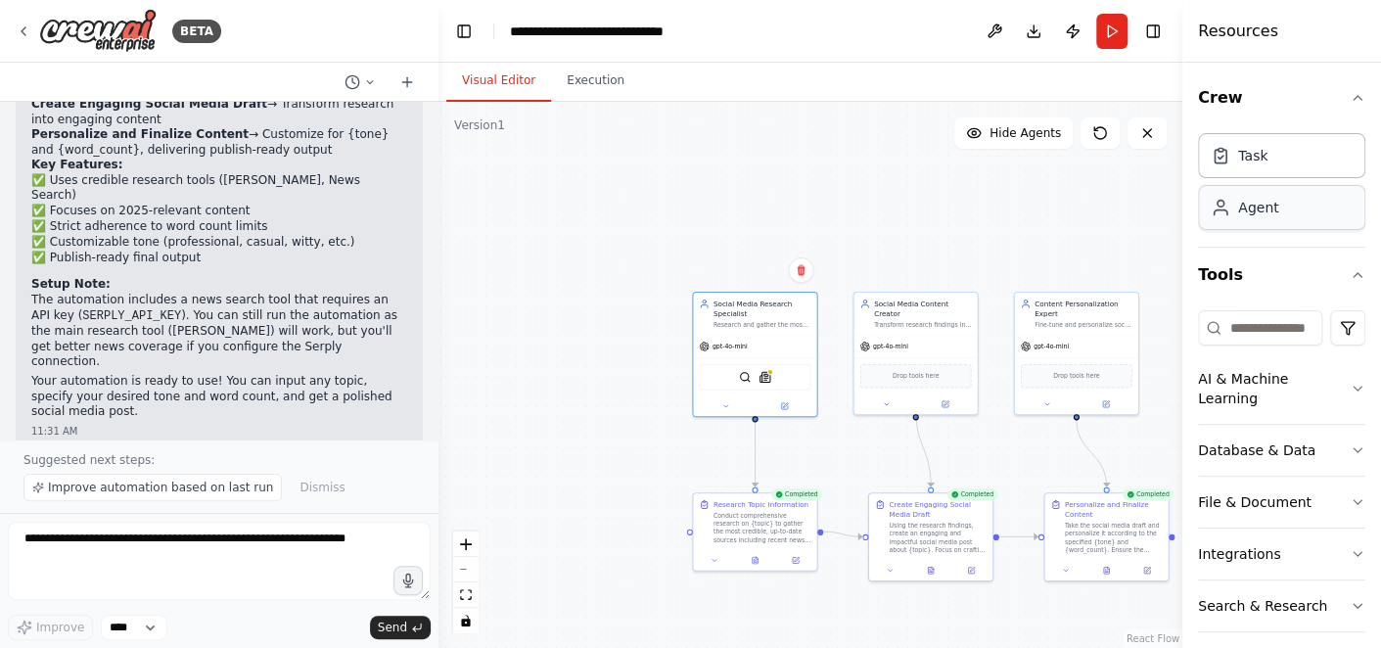
click at [1280, 199] on div "Agent" at bounding box center [1281, 207] width 167 height 45
